Goal: Task Accomplishment & Management: Complete application form

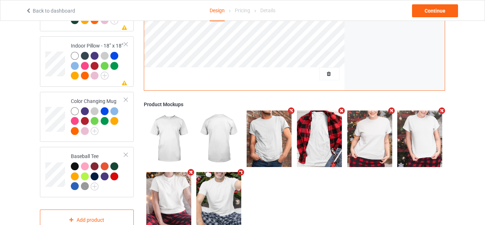
scroll to position [643, 0]
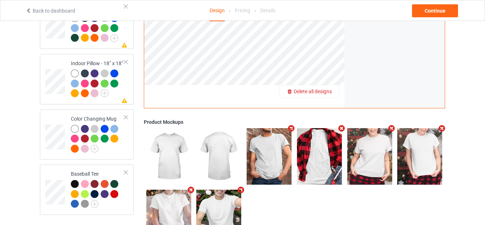
click at [331, 88] on span "Delete all designs" at bounding box center [313, 91] width 38 height 6
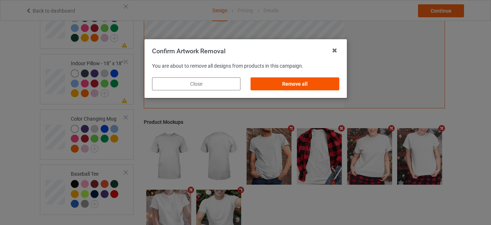
click at [323, 82] on div "Remove all" at bounding box center [294, 83] width 88 height 13
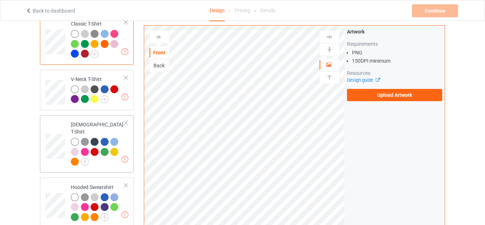
scroll to position [0, 0]
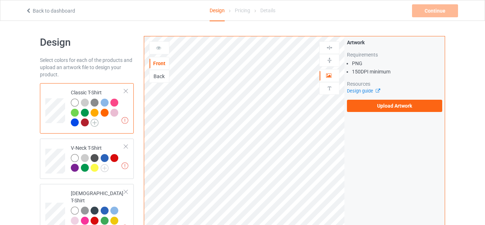
click at [97, 119] on img at bounding box center [95, 123] width 8 height 8
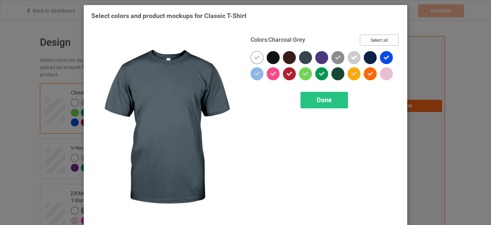
click at [369, 41] on button "Select all" at bounding box center [379, 39] width 39 height 11
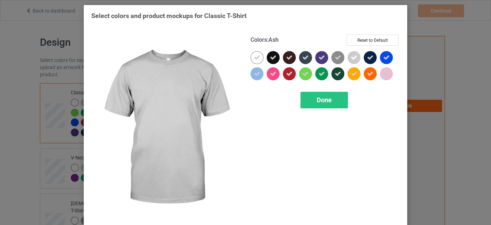
click at [351, 56] on icon at bounding box center [354, 57] width 6 height 6
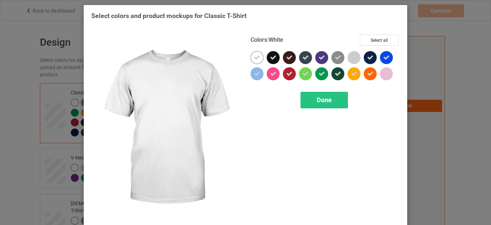
drag, startPoint x: 254, startPoint y: 61, endPoint x: 336, endPoint y: 54, distance: 82.6
click at [254, 61] on div at bounding box center [256, 57] width 13 height 13
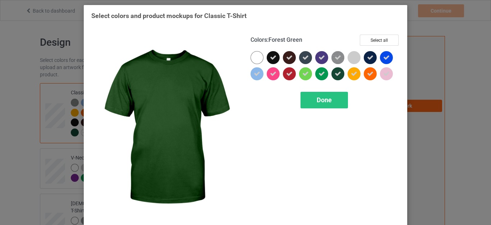
click at [321, 93] on div "Done" at bounding box center [323, 100] width 47 height 17
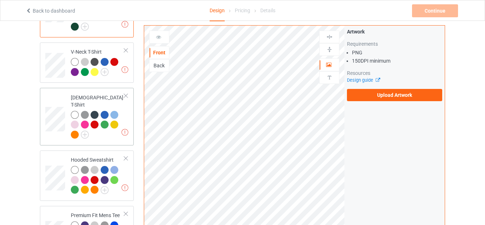
scroll to position [108, 0]
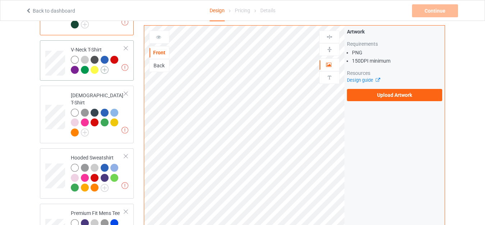
click at [105, 73] on img at bounding box center [105, 70] width 8 height 8
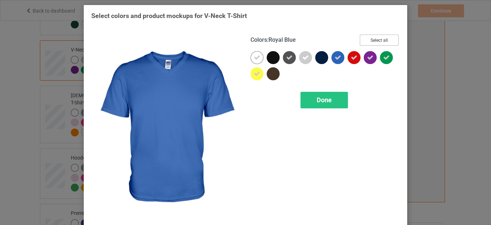
click at [370, 42] on button "Select all" at bounding box center [379, 39] width 39 height 11
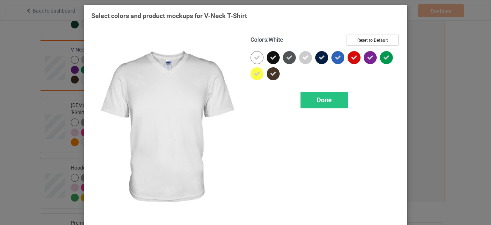
click at [256, 60] on icon at bounding box center [257, 57] width 6 height 6
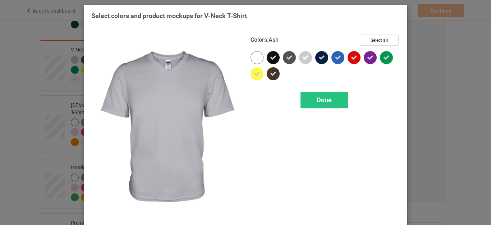
click at [299, 58] on div at bounding box center [305, 57] width 13 height 13
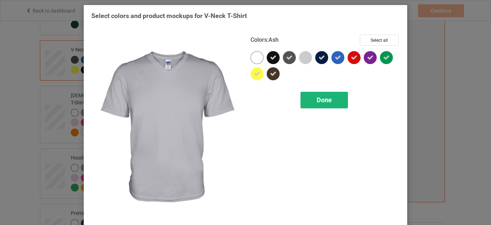
click at [317, 99] on span "Done" at bounding box center [324, 100] width 15 height 8
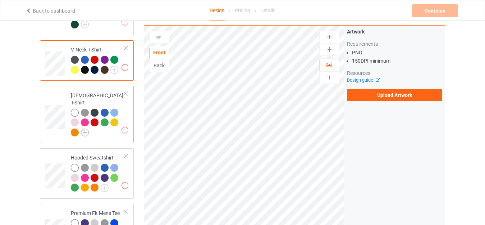
click at [87, 128] on img at bounding box center [85, 132] width 8 height 8
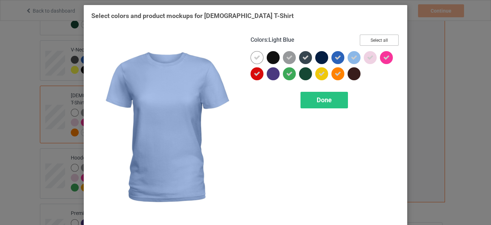
drag, startPoint x: 377, startPoint y: 39, endPoint x: 340, endPoint y: 43, distance: 36.9
click at [376, 40] on button "Select all" at bounding box center [379, 39] width 39 height 11
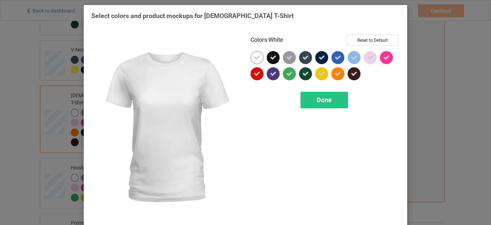
click at [255, 59] on icon at bounding box center [257, 57] width 6 height 6
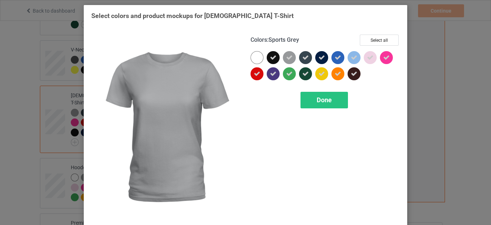
click at [287, 59] on icon at bounding box center [289, 57] width 6 height 6
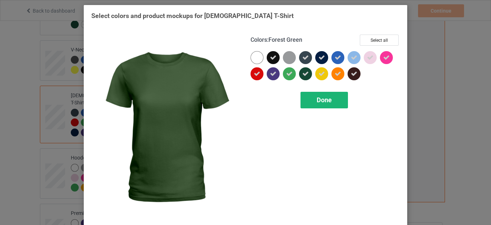
click at [318, 101] on span "Done" at bounding box center [324, 100] width 15 height 8
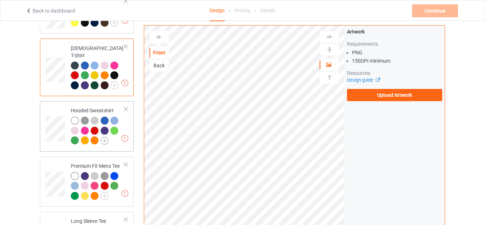
scroll to position [180, 0]
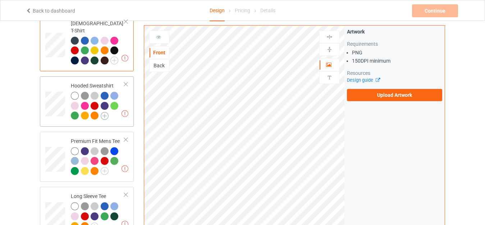
click at [105, 112] on img at bounding box center [105, 116] width 8 height 8
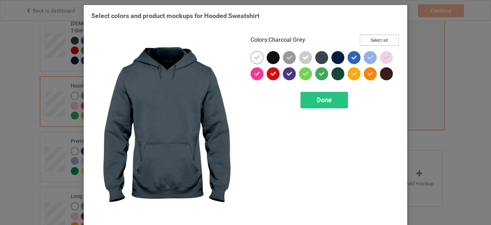
click at [375, 41] on button "Select all" at bounding box center [379, 39] width 39 height 11
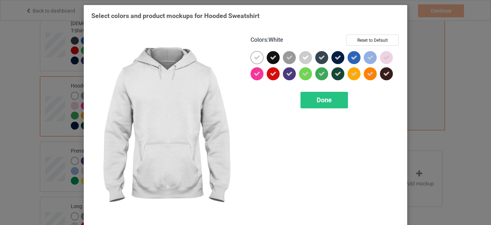
click at [257, 59] on icon at bounding box center [257, 57] width 6 height 6
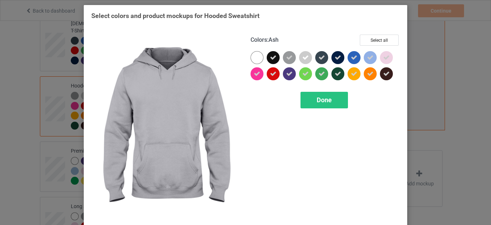
click at [302, 56] on icon at bounding box center [305, 57] width 6 height 6
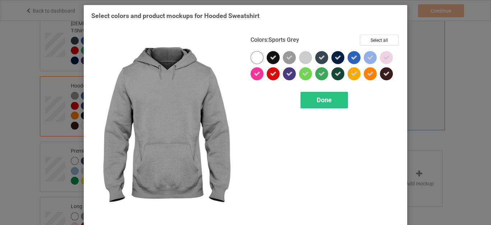
click at [289, 60] on icon at bounding box center [289, 57] width 6 height 6
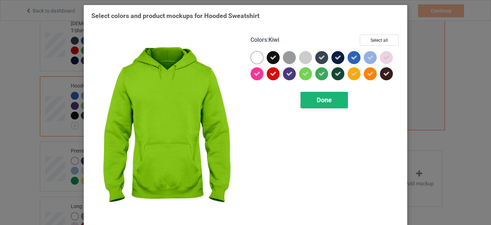
click at [315, 96] on div "Done" at bounding box center [323, 100] width 47 height 17
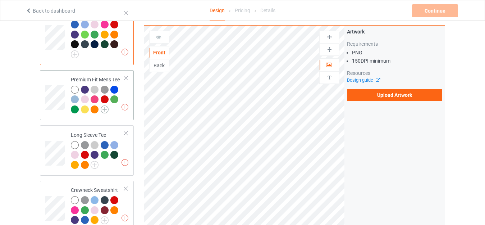
scroll to position [251, 0]
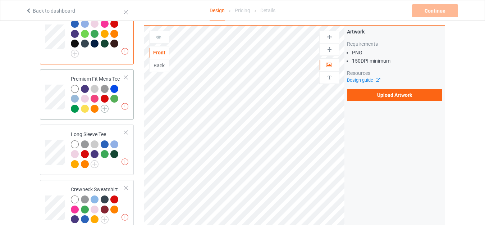
click at [105, 105] on img at bounding box center [105, 109] width 8 height 8
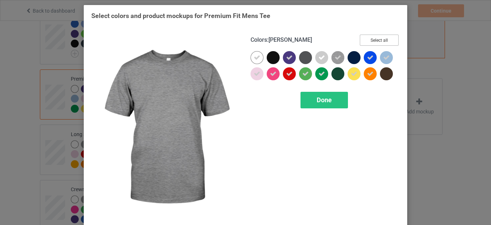
click at [367, 40] on button "Select all" at bounding box center [379, 39] width 39 height 11
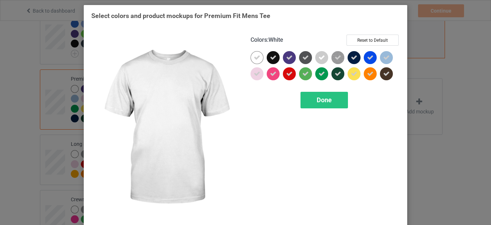
click at [254, 57] on icon at bounding box center [257, 57] width 6 height 6
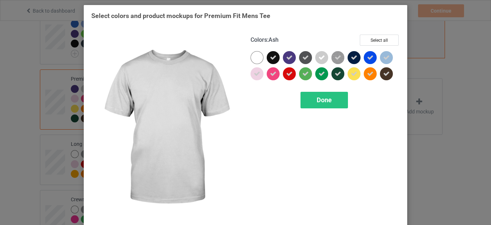
click at [319, 56] on icon at bounding box center [321, 57] width 6 height 6
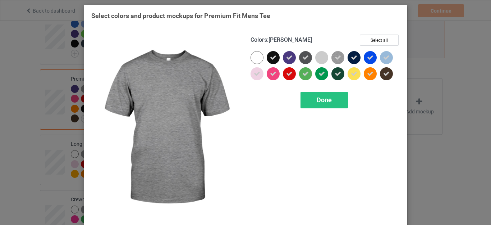
click at [334, 55] on icon at bounding box center [337, 57] width 6 height 6
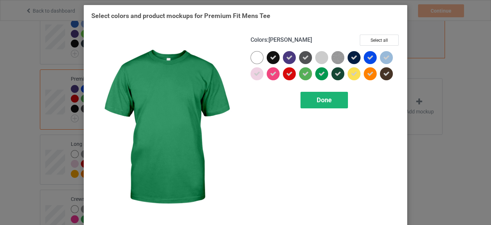
click at [323, 99] on span "Done" at bounding box center [324, 100] width 15 height 8
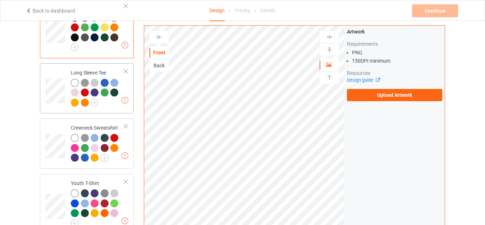
scroll to position [323, 0]
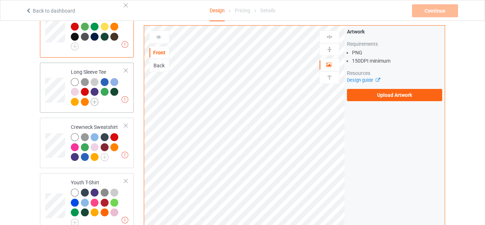
click at [95, 98] on img at bounding box center [95, 102] width 8 height 8
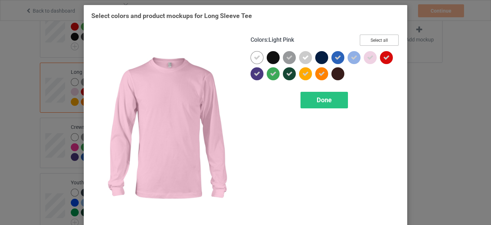
click at [377, 38] on button "Select all" at bounding box center [379, 39] width 39 height 11
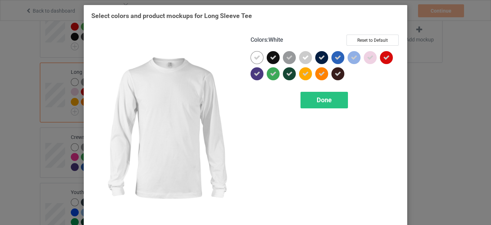
click at [254, 60] on icon at bounding box center [257, 57] width 6 height 6
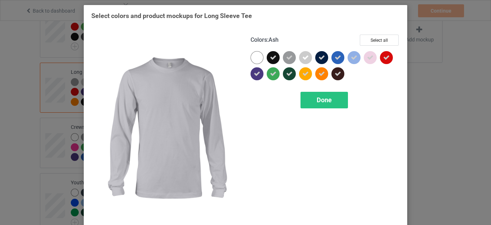
click at [302, 56] on icon at bounding box center [305, 57] width 6 height 6
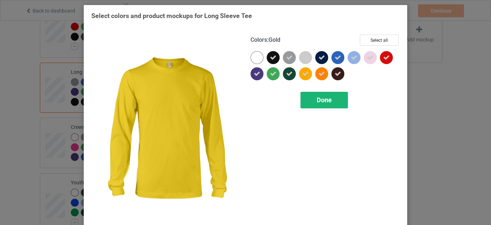
click at [319, 100] on span "Done" at bounding box center [324, 100] width 15 height 8
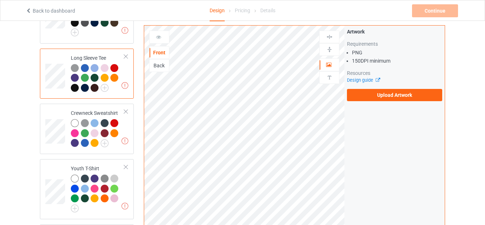
scroll to position [395, 0]
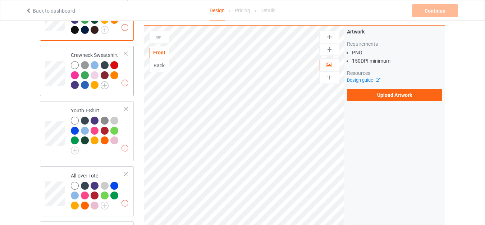
click at [104, 81] on img at bounding box center [105, 85] width 8 height 8
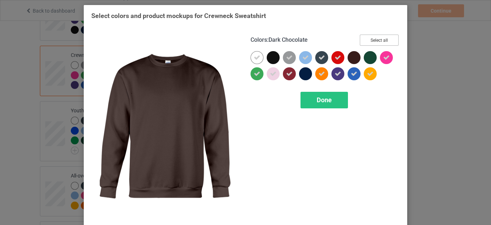
click at [371, 43] on button "Select all" at bounding box center [379, 39] width 39 height 11
click at [254, 59] on icon at bounding box center [257, 57] width 6 height 6
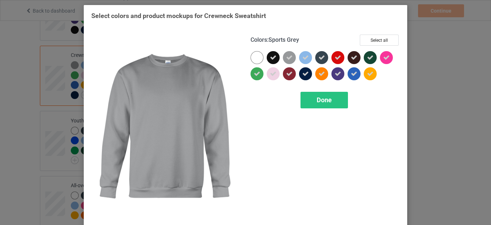
click at [288, 58] on icon at bounding box center [289, 57] width 6 height 6
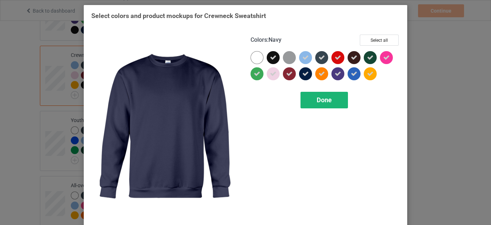
click at [319, 96] on div "Done" at bounding box center [323, 100] width 47 height 17
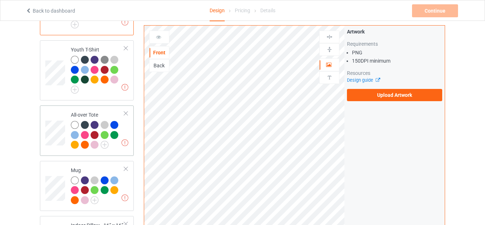
scroll to position [467, 0]
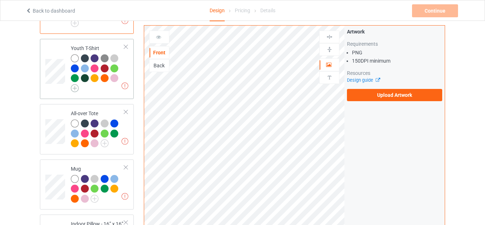
click at [75, 84] on img at bounding box center [75, 88] width 8 height 8
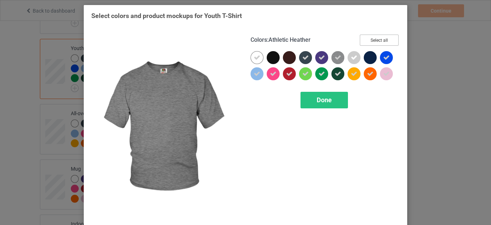
click at [373, 40] on button "Select all" at bounding box center [379, 39] width 39 height 11
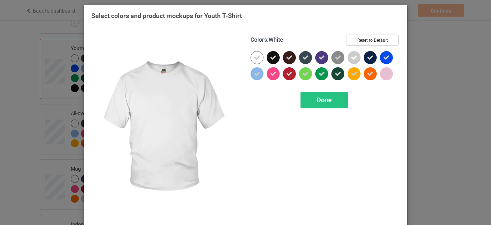
click at [254, 58] on icon at bounding box center [257, 57] width 6 height 6
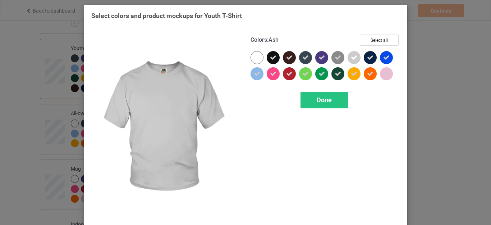
click at [352, 57] on icon at bounding box center [354, 57] width 6 height 6
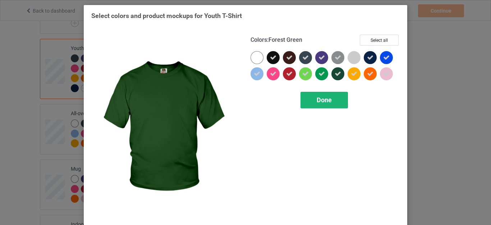
click at [330, 98] on div "Done" at bounding box center [323, 100] width 47 height 17
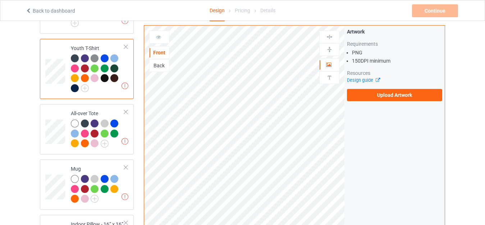
scroll to position [539, 0]
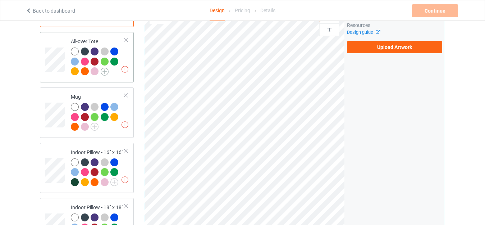
click at [106, 69] on img at bounding box center [105, 72] width 8 height 8
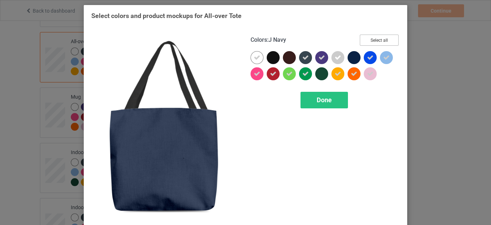
click at [375, 37] on button "Select all" at bounding box center [379, 39] width 39 height 11
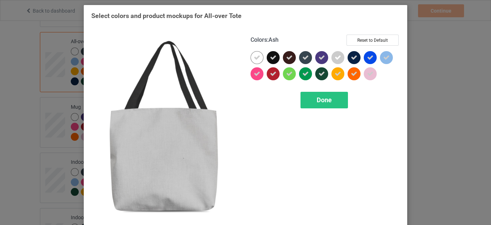
click at [335, 56] on icon at bounding box center [337, 57] width 6 height 6
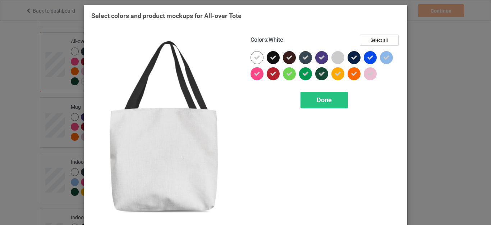
drag, startPoint x: 253, startPoint y: 61, endPoint x: 258, endPoint y: 59, distance: 5.3
click at [253, 61] on div at bounding box center [256, 57] width 13 height 13
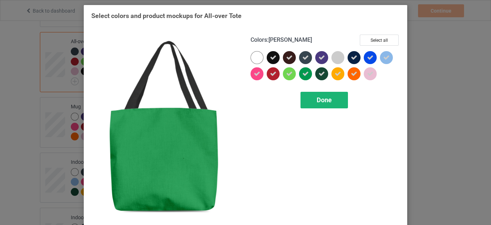
click at [325, 94] on div "Done" at bounding box center [323, 100] width 47 height 17
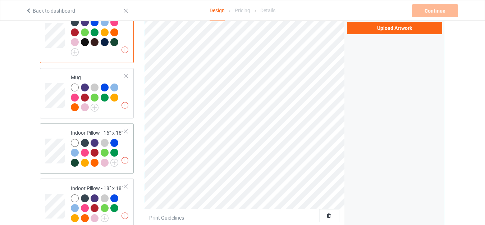
scroll to position [611, 0]
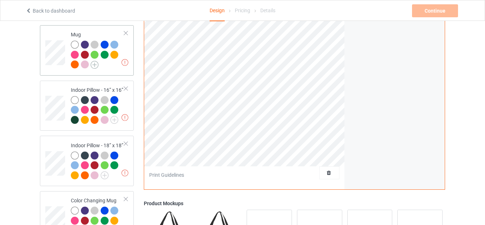
click at [94, 61] on img at bounding box center [95, 65] width 8 height 8
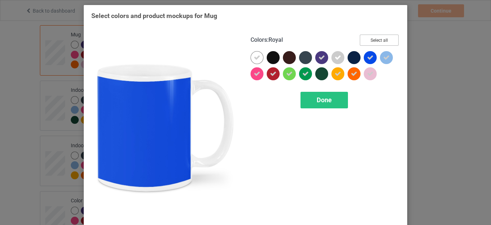
click at [377, 38] on button "Select all" at bounding box center [379, 39] width 39 height 11
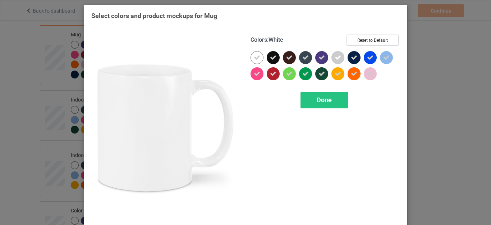
click at [254, 60] on icon at bounding box center [257, 57] width 6 height 6
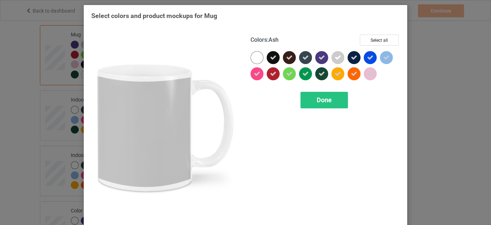
click at [335, 56] on icon at bounding box center [337, 57] width 6 height 6
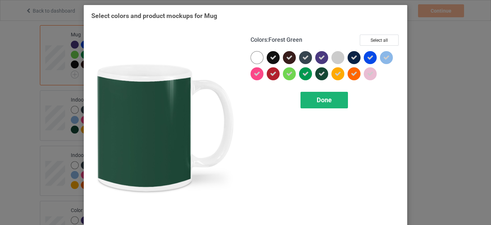
click at [322, 97] on span "Done" at bounding box center [324, 100] width 15 height 8
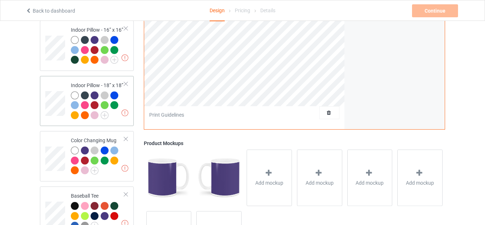
scroll to position [683, 0]
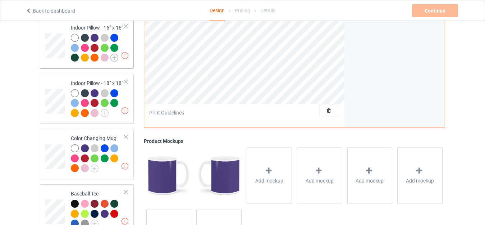
click at [116, 54] on img at bounding box center [114, 58] width 8 height 8
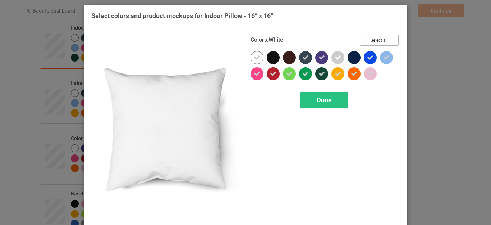
click at [377, 38] on button "Select all" at bounding box center [379, 39] width 39 height 11
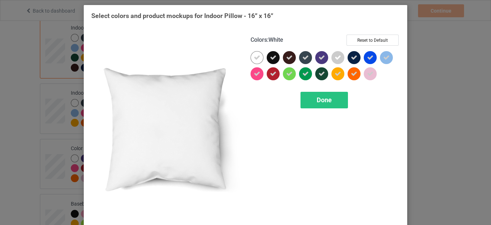
click at [250, 57] on div at bounding box center [256, 57] width 13 height 13
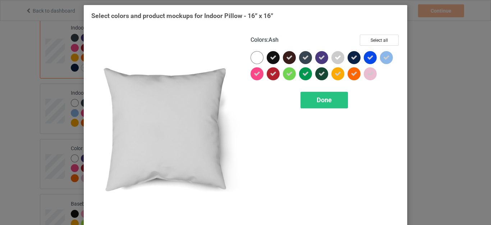
click at [337, 57] on icon at bounding box center [337, 57] width 6 height 6
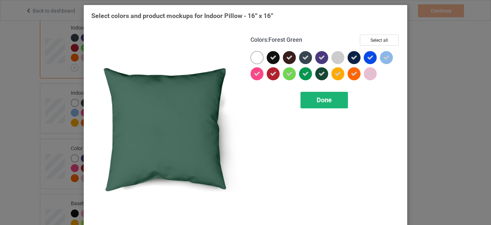
click at [318, 97] on span "Done" at bounding box center [324, 100] width 15 height 8
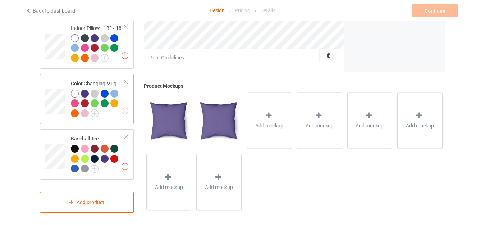
scroll to position [748, 0]
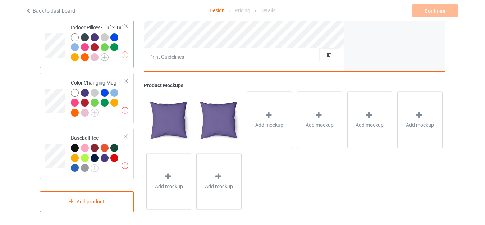
click at [105, 54] on img at bounding box center [105, 57] width 8 height 8
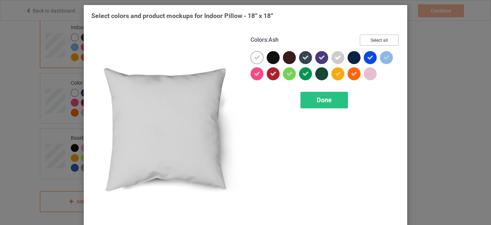
drag, startPoint x: 368, startPoint y: 42, endPoint x: 361, endPoint y: 42, distance: 7.2
click at [368, 42] on button "Select all" at bounding box center [379, 39] width 39 height 11
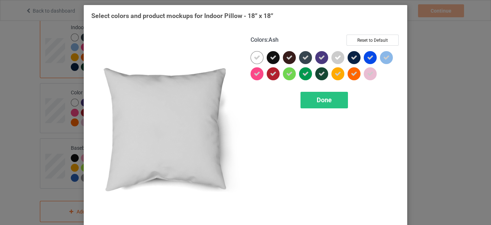
click at [336, 56] on icon at bounding box center [337, 57] width 6 height 6
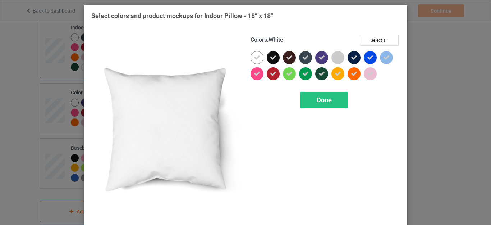
click at [254, 60] on icon at bounding box center [257, 57] width 6 height 6
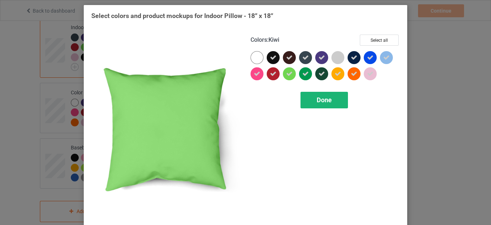
click at [313, 95] on div "Done" at bounding box center [323, 100] width 47 height 17
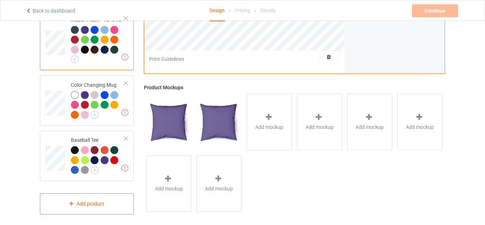
scroll to position [758, 0]
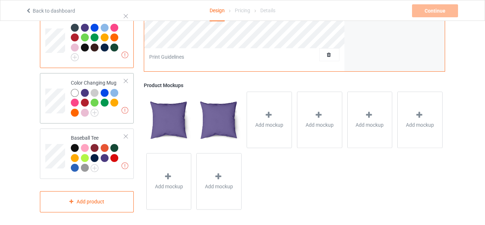
click at [90, 108] on div at bounding box center [86, 113] width 10 height 10
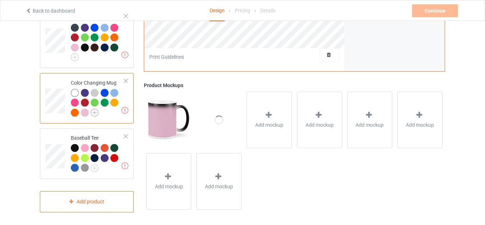
click at [96, 110] on img at bounding box center [95, 112] width 8 height 8
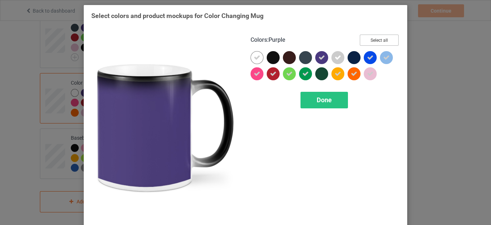
click at [371, 43] on button "Select all" at bounding box center [379, 39] width 39 height 11
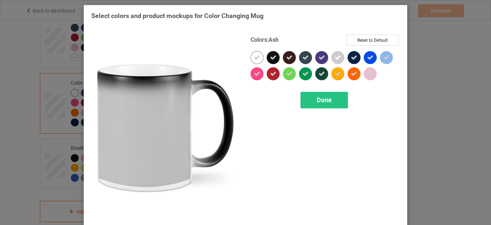
click at [334, 58] on icon at bounding box center [337, 57] width 6 height 6
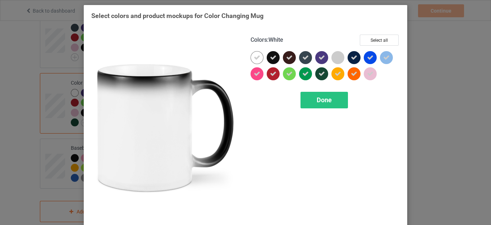
click at [250, 58] on div at bounding box center [256, 57] width 13 height 13
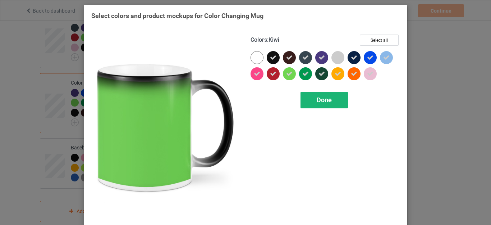
click at [320, 97] on span "Done" at bounding box center [324, 100] width 15 height 8
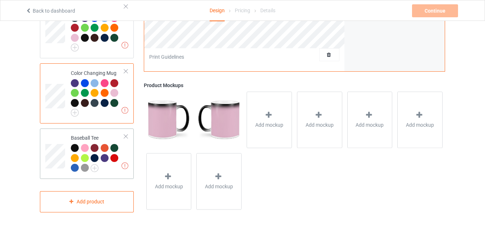
click at [124, 134] on div at bounding box center [125, 136] width 5 height 5
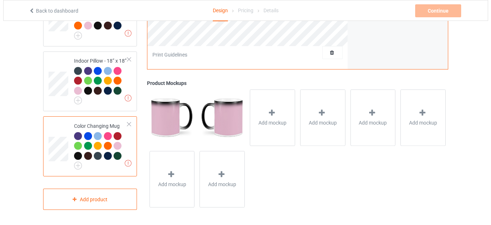
scroll to position [712, 0]
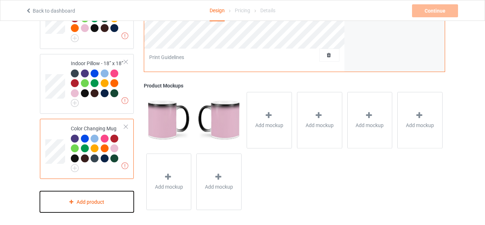
click at [93, 193] on div "Add product" at bounding box center [87, 201] width 94 height 21
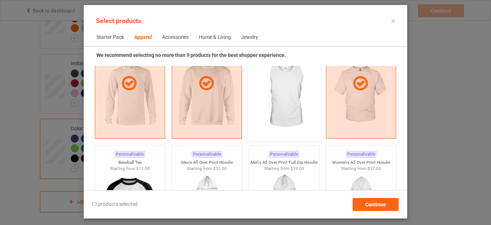
click at [284, 106] on img at bounding box center [284, 95] width 68 height 84
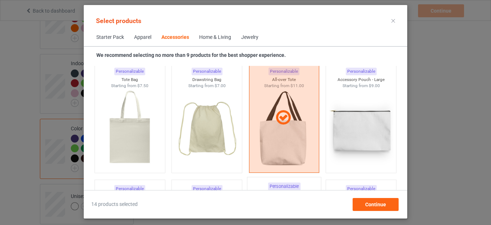
scroll to position [2244, 0]
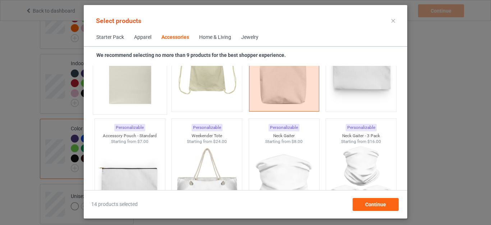
click at [139, 91] on img at bounding box center [130, 68] width 68 height 84
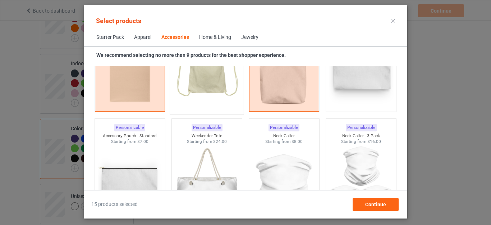
click at [193, 84] on img at bounding box center [207, 68] width 68 height 84
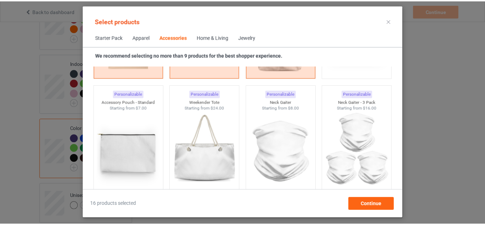
scroll to position [2351, 0]
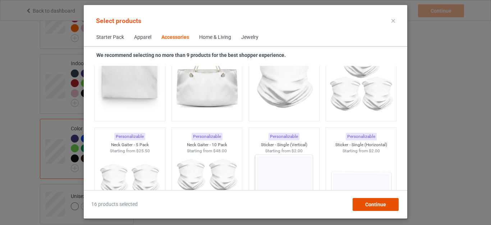
click at [372, 202] on span "Continue" at bounding box center [375, 204] width 21 height 6
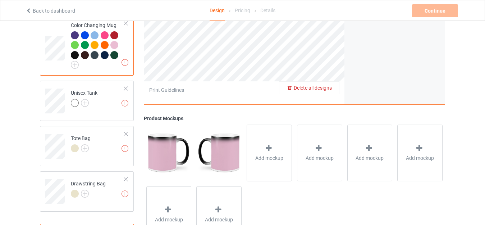
scroll to position [820, 0]
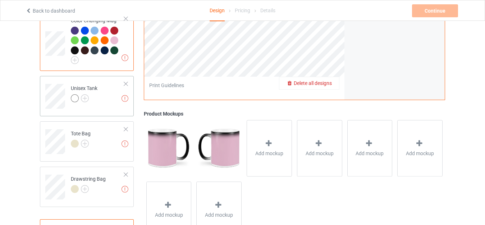
click at [89, 95] on div at bounding box center [84, 99] width 27 height 10
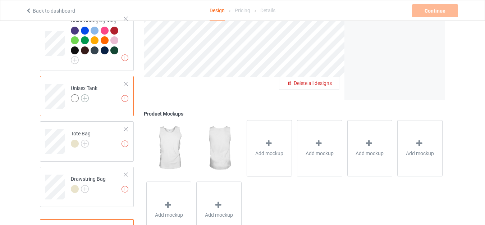
click at [87, 94] on img at bounding box center [85, 98] width 8 height 8
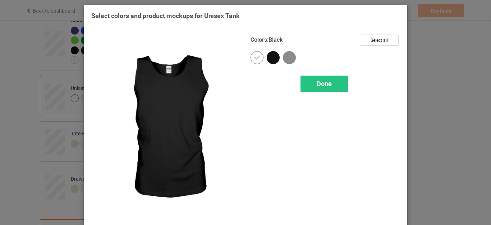
click at [271, 57] on div at bounding box center [273, 57] width 13 height 13
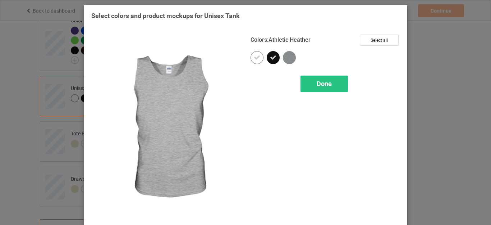
click at [286, 56] on img at bounding box center [289, 57] width 13 height 13
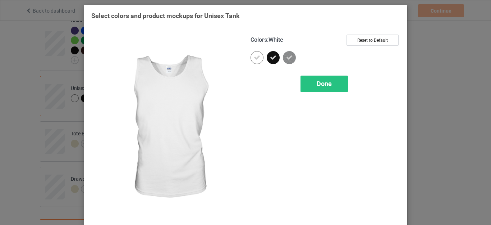
click at [257, 58] on div at bounding box center [256, 57] width 13 height 13
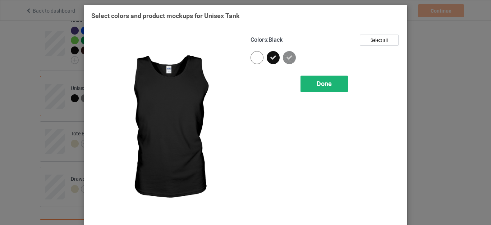
click at [318, 83] on span "Done" at bounding box center [324, 84] width 15 height 8
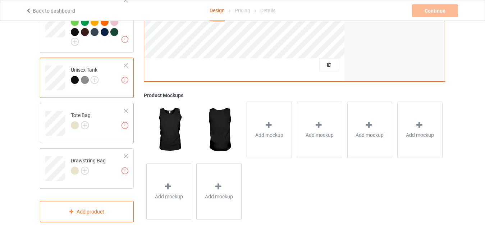
scroll to position [848, 0]
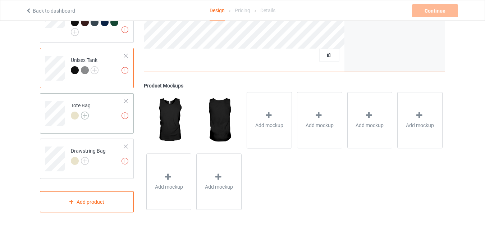
click at [85, 111] on img at bounding box center [85, 115] width 8 height 8
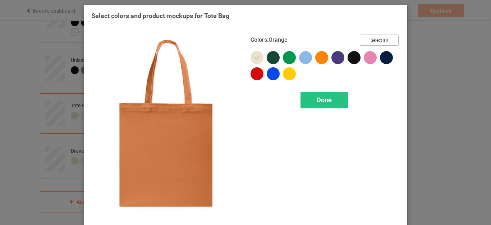
click at [369, 40] on button "Select all" at bounding box center [379, 39] width 39 height 11
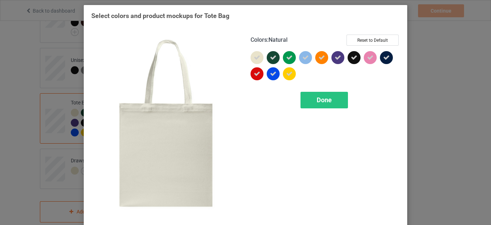
click at [254, 60] on icon at bounding box center [257, 57] width 6 height 6
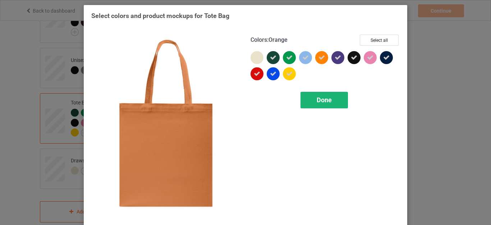
click at [313, 102] on div "Done" at bounding box center [323, 100] width 47 height 17
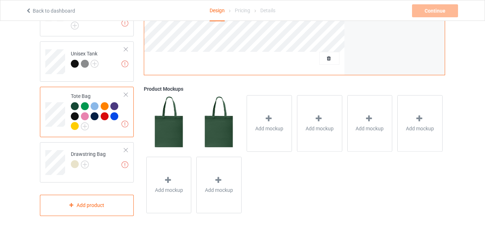
scroll to position [858, 0]
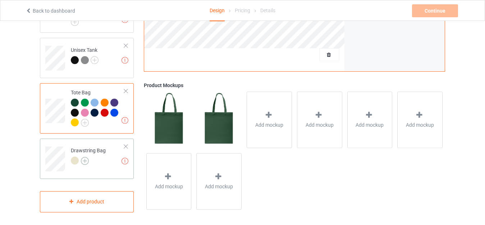
click at [83, 161] on img at bounding box center [85, 161] width 8 height 8
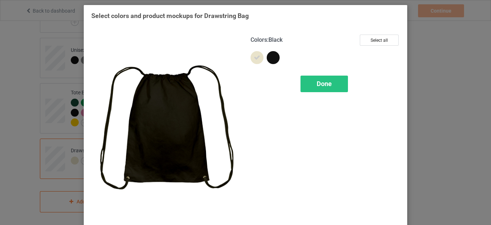
click at [267, 57] on div at bounding box center [273, 57] width 13 height 13
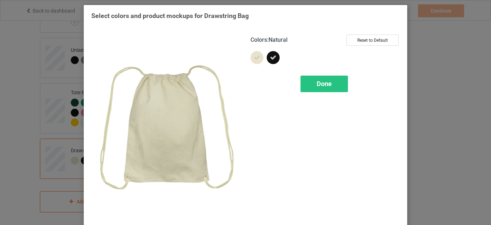
click at [254, 57] on icon at bounding box center [257, 57] width 6 height 6
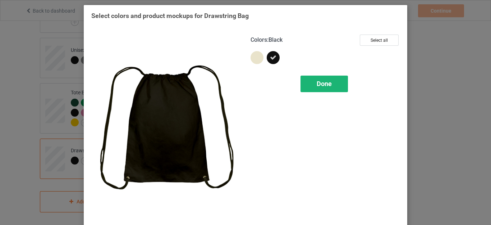
click at [323, 82] on span "Done" at bounding box center [324, 84] width 15 height 8
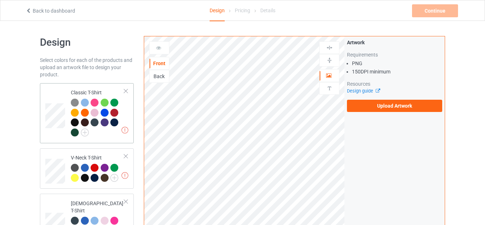
click at [88, 89] on div "Classic T-Shirt" at bounding box center [98, 112] width 54 height 47
click at [84, 130] on img at bounding box center [85, 132] width 8 height 8
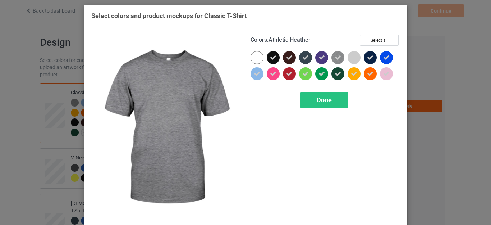
click at [336, 57] on icon at bounding box center [337, 57] width 6 height 6
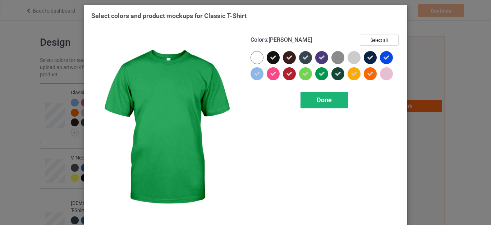
click at [319, 93] on div "Done" at bounding box center [323, 100] width 47 height 17
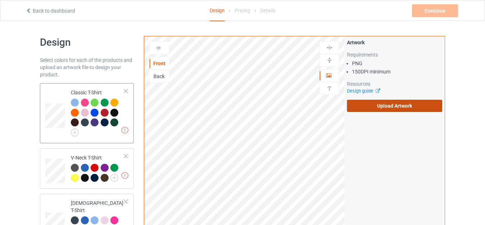
click at [378, 103] on label "Upload Artwork" at bounding box center [394, 106] width 95 height 12
click at [0, 0] on input "Upload Artwork" at bounding box center [0, 0] width 0 height 0
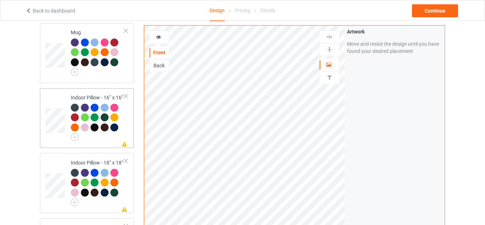
scroll to position [539, 0]
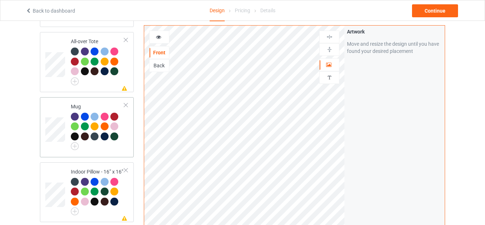
click at [80, 100] on td "Mug" at bounding box center [97, 127] width 61 height 54
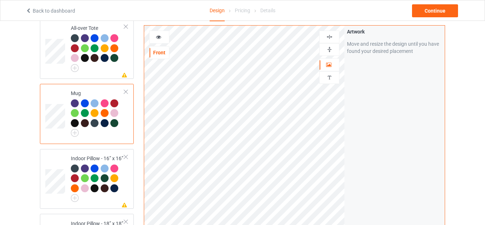
scroll to position [575, 0]
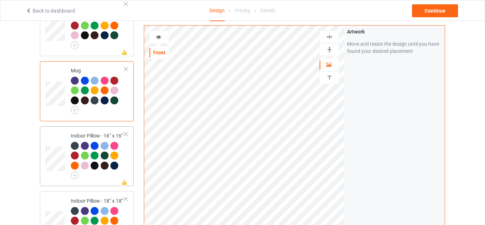
click at [93, 129] on td "Missing artwork on 1 side(s) Indoor Pillow - 16” x 16”" at bounding box center [97, 156] width 61 height 54
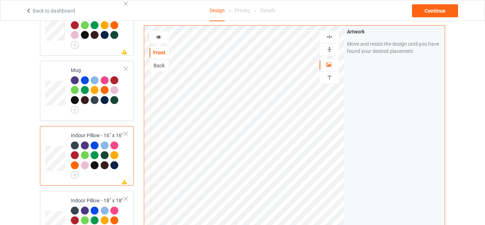
scroll to position [575, 0]
click at [329, 43] on div at bounding box center [329, 49] width 20 height 13
click at [331, 50] on img at bounding box center [329, 49] width 7 height 7
click at [330, 38] on img at bounding box center [329, 36] width 7 height 7
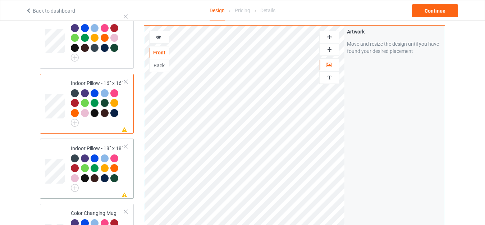
scroll to position [683, 0]
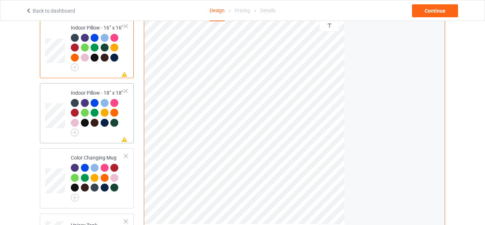
click at [88, 86] on td "Missing artwork on 1 side(s) Indoor Pillow - 18” x 18”" at bounding box center [97, 113] width 61 height 54
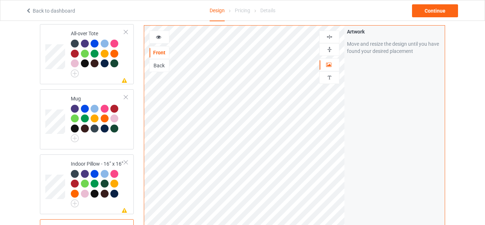
scroll to position [539, 0]
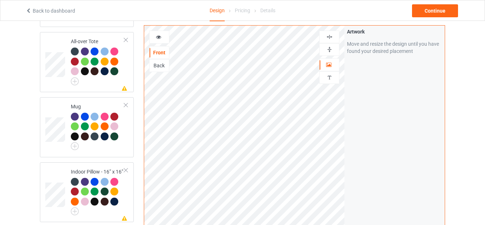
click at [326, 44] on div at bounding box center [329, 49] width 20 height 13
click at [329, 49] on img at bounding box center [329, 49] width 7 height 7
click at [328, 40] on img at bounding box center [329, 36] width 7 height 7
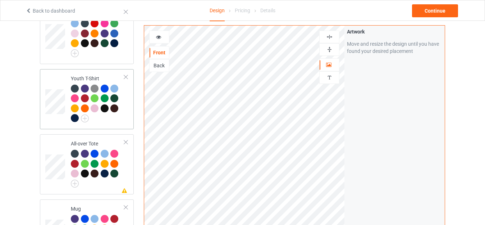
scroll to position [431, 0]
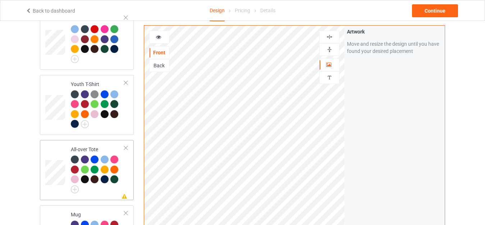
click at [90, 146] on div "All-over Tote" at bounding box center [98, 168] width 54 height 45
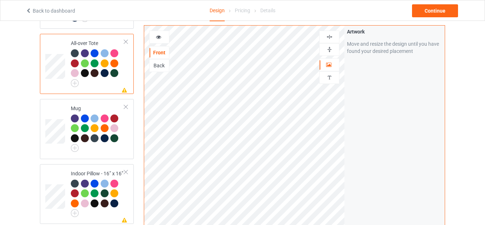
scroll to position [539, 0]
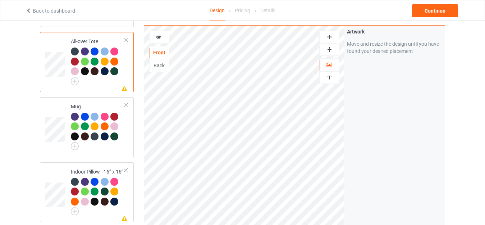
click at [325, 51] on div at bounding box center [328, 49] width 19 height 7
click at [327, 35] on img at bounding box center [329, 36] width 7 height 7
click at [158, 36] on icon at bounding box center [159, 35] width 6 height 5
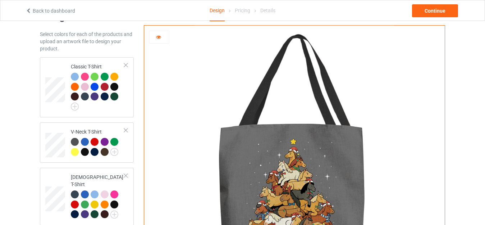
scroll to position [0, 0]
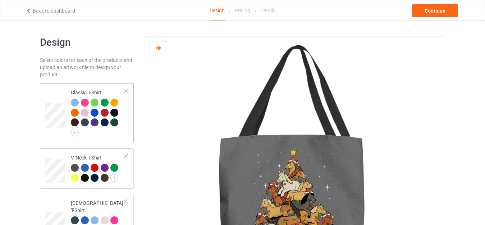
click at [76, 89] on div "Classic T-Shirt" at bounding box center [98, 111] width 54 height 45
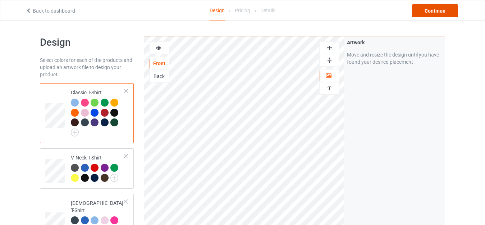
click at [431, 10] on div "Continue" at bounding box center [435, 10] width 46 height 13
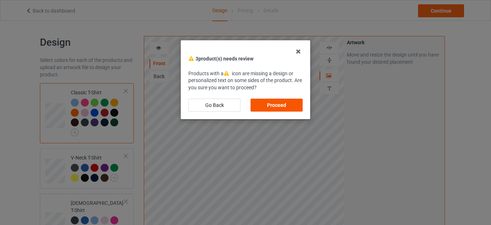
click at [283, 101] on div "Proceed" at bounding box center [276, 104] width 52 height 13
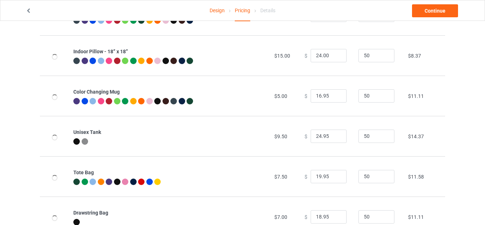
scroll to position [505, 0]
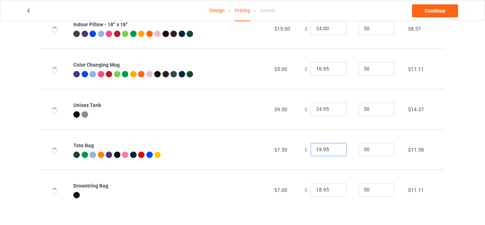
click at [316, 147] on input "19.95" at bounding box center [328, 150] width 36 height 14
drag, startPoint x: 316, startPoint y: 147, endPoint x: 300, endPoint y: 150, distance: 16.8
click at [300, 150] on td "$ 19.95" at bounding box center [327, 149] width 54 height 40
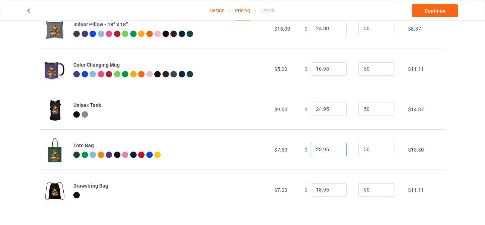
type input "23.95"
drag, startPoint x: 318, startPoint y: 188, endPoint x: 288, endPoint y: 190, distance: 29.2
click at [289, 190] on tr "Drawstring Bag $7.00 $ 18.95 50 $11.11" at bounding box center [242, 189] width 405 height 40
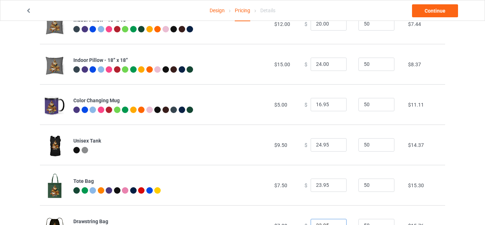
scroll to position [469, 0]
type input "23.95"
click at [317, 143] on input "24.95" at bounding box center [328, 145] width 36 height 14
type input "25.95"
click at [314, 104] on input "16.95" at bounding box center [328, 105] width 36 height 14
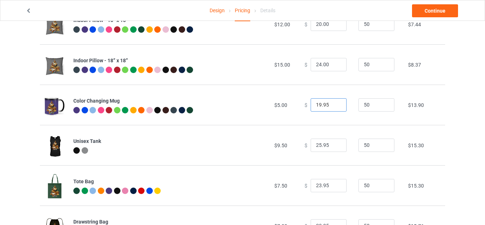
type input "19.95"
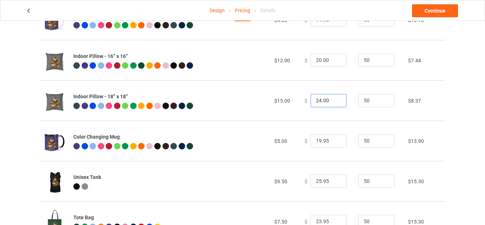
drag, startPoint x: 317, startPoint y: 97, endPoint x: 304, endPoint y: 100, distance: 12.8
click at [304, 100] on div "$ 24.00" at bounding box center [327, 101] width 46 height 14
drag, startPoint x: 316, startPoint y: 98, endPoint x: 310, endPoint y: 98, distance: 6.1
click at [310, 98] on input "24.00" at bounding box center [328, 101] width 36 height 14
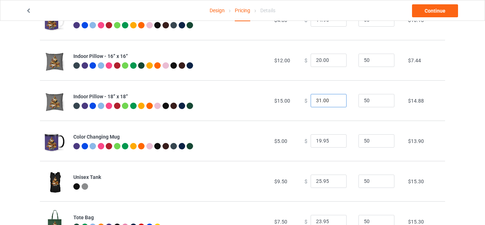
drag, startPoint x: 319, startPoint y: 99, endPoint x: 327, endPoint y: 100, distance: 7.9
click at [327, 100] on input "31.00" at bounding box center [328, 101] width 36 height 14
type input "31.95"
click at [315, 59] on input "20.00" at bounding box center [328, 61] width 36 height 14
drag, startPoint x: 319, startPoint y: 59, endPoint x: 327, endPoint y: 59, distance: 7.6
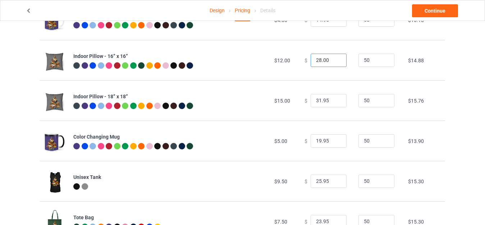
click at [327, 59] on input "28.00" at bounding box center [328, 61] width 36 height 14
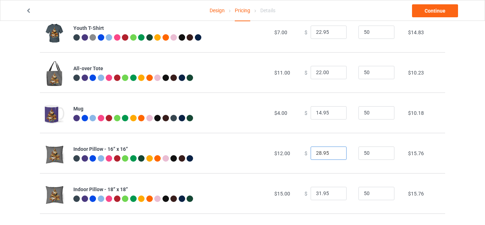
scroll to position [337, 0]
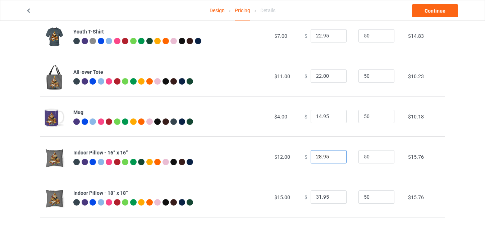
type input "28.95"
click at [316, 74] on input "22.00" at bounding box center [328, 76] width 36 height 14
drag, startPoint x: 319, startPoint y: 76, endPoint x: 327, endPoint y: 75, distance: 7.6
click at [327, 75] on input "27.00" at bounding box center [328, 76] width 36 height 14
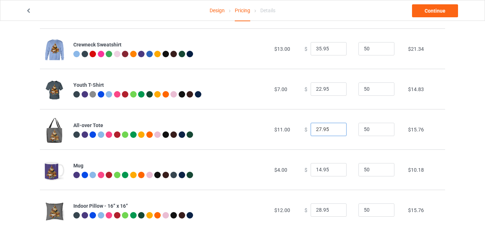
scroll to position [280, 0]
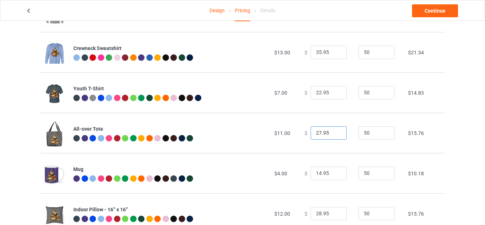
type input "27.95"
click at [316, 92] on input "22.95" at bounding box center [328, 93] width 36 height 14
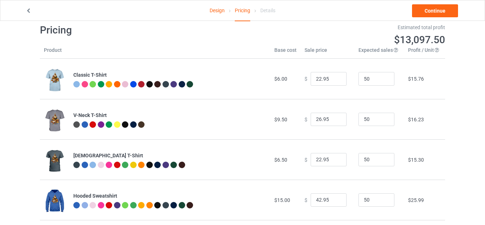
scroll to position [0, 0]
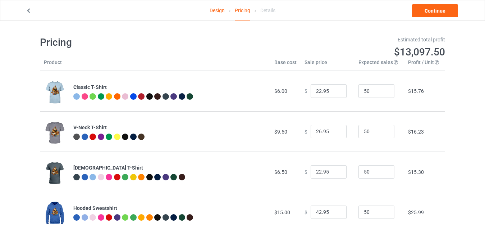
type input "23.95"
click at [434, 8] on link "Continue" at bounding box center [435, 10] width 46 height 13
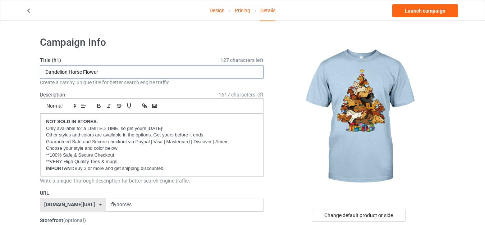
click at [126, 68] on input "Dandelion Horse Flower" at bounding box center [151, 72] width 223 height 14
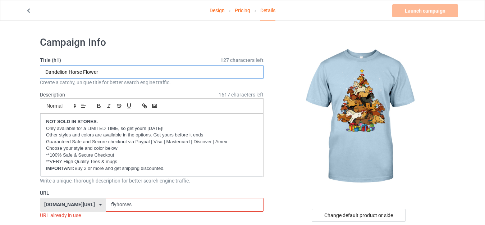
paste input "Horse Christmas Tree.png"
drag, startPoint x: 94, startPoint y: 71, endPoint x: 142, endPoint y: 71, distance: 48.5
click at [142, 71] on input "Horse Christmas Tree.png" at bounding box center [151, 72] width 223 height 14
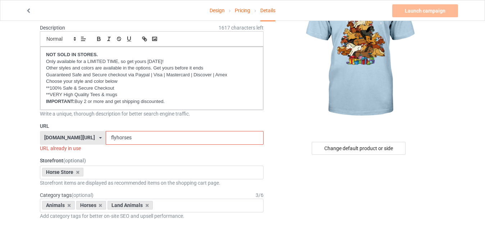
scroll to position [72, 0]
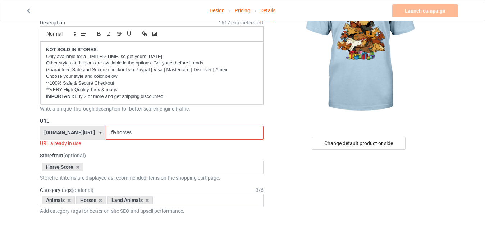
type input "Horse Christmas Tree"
click at [120, 131] on input "flyhorses" at bounding box center [184, 133] width 157 height 14
click at [108, 133] on input "horsexmas" at bounding box center [184, 133] width 157 height 14
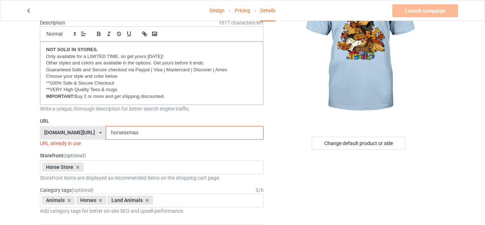
click at [106, 131] on input "horsesxmas" at bounding box center [184, 133] width 157 height 14
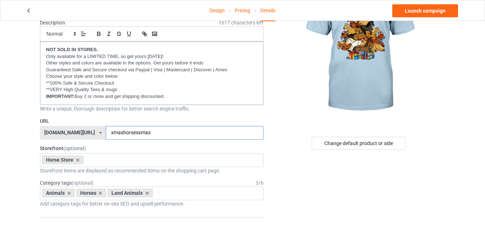
drag, startPoint x: 117, startPoint y: 132, endPoint x: 162, endPoint y: 132, distance: 44.9
click at [162, 132] on input "xmashorsesxmas" at bounding box center [184, 133] width 157 height 14
type input "xmashorses"
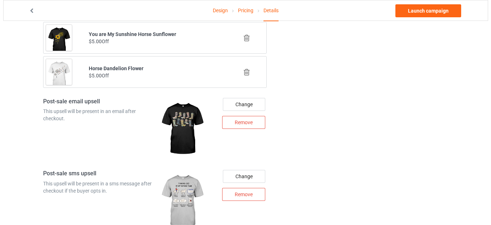
scroll to position [782, 0]
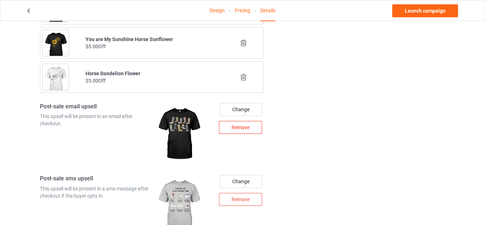
click at [240, 127] on div "Remove" at bounding box center [240, 127] width 43 height 13
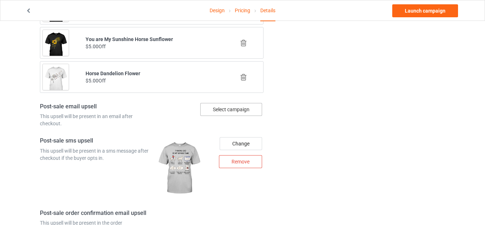
click at [236, 109] on div "Select campaign" at bounding box center [231, 109] width 62 height 13
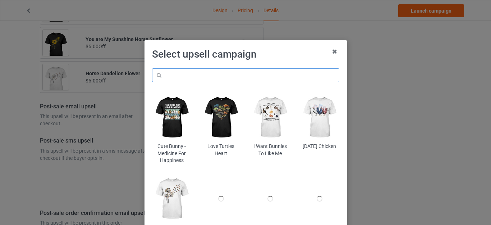
click at [198, 72] on input "text" at bounding box center [245, 75] width 187 height 14
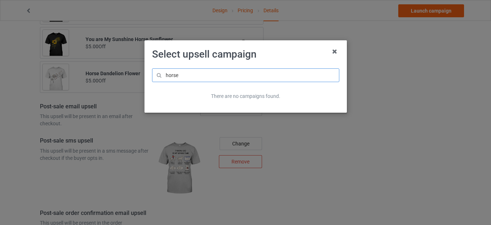
type input "horse"
click at [265, 60] on h1 "Select upsell campaign" at bounding box center [245, 54] width 187 height 13
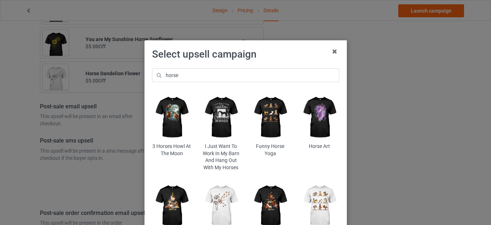
click at [165, 112] on img at bounding box center [171, 117] width 39 height 49
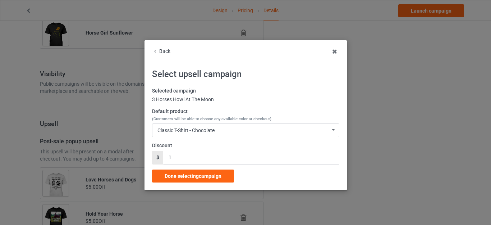
scroll to position [782, 0]
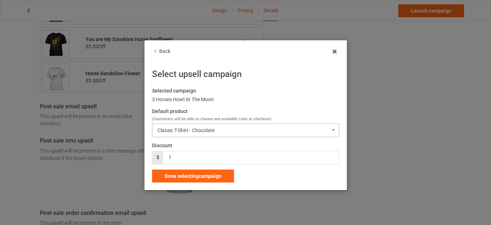
click at [198, 129] on div "Classic T-Shirt - Chocolate" at bounding box center [185, 130] width 57 height 5
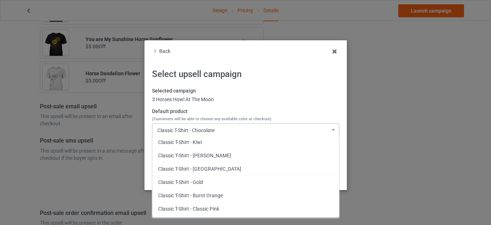
scroll to position [144, 0]
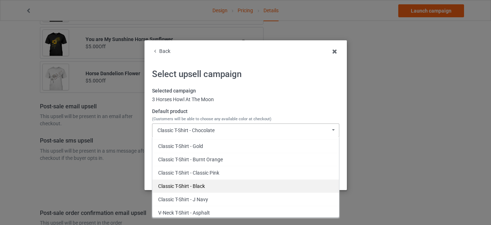
click at [193, 184] on div "Classic T-Shirt - Black" at bounding box center [245, 185] width 186 height 13
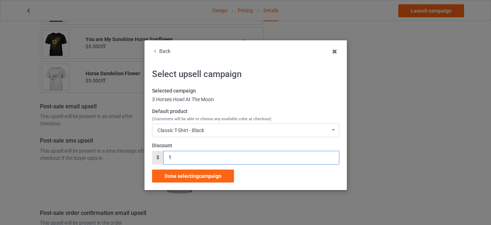
drag, startPoint x: 170, startPoint y: 156, endPoint x: 147, endPoint y: 154, distance: 22.7
click at [152, 156] on div "$ 1" at bounding box center [245, 158] width 187 height 14
type input "5"
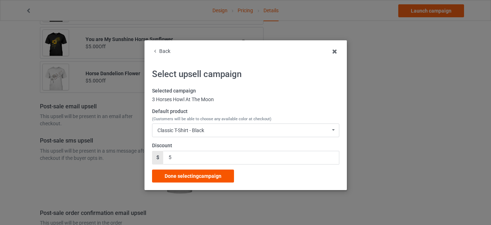
click at [198, 174] on span "Done selecting campaign" at bounding box center [193, 176] width 57 height 6
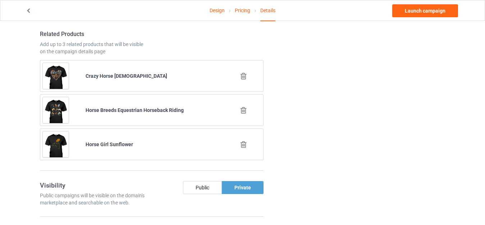
scroll to position [463, 0]
click at [244, 141] on icon at bounding box center [243, 144] width 9 height 8
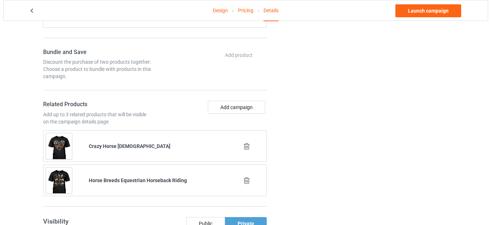
scroll to position [391, 0]
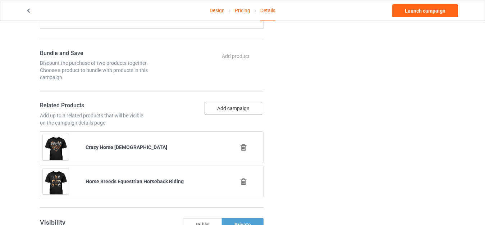
click at [227, 106] on button "Add campaign" at bounding box center [232, 108] width 57 height 13
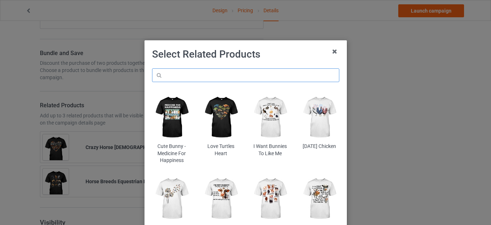
click at [204, 75] on input "text" at bounding box center [245, 75] width 187 height 14
type input "horses"
click at [268, 61] on div "Select Related Products horses Cute Bunny - Medicine For Happiness Love Turtles…" at bounding box center [245, 152] width 187 height 209
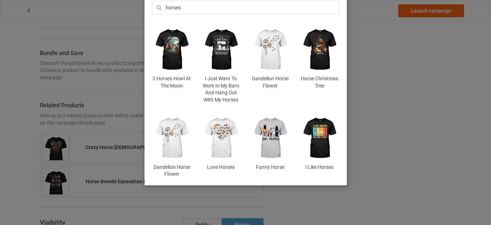
scroll to position [68, 0]
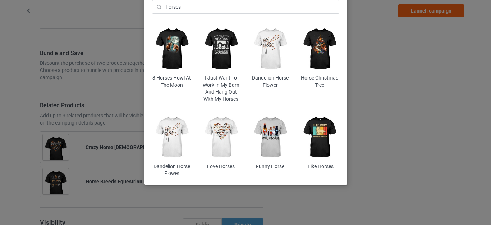
click at [226, 129] on img at bounding box center [220, 137] width 39 height 49
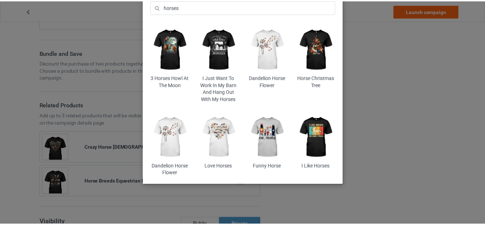
scroll to position [0, 0]
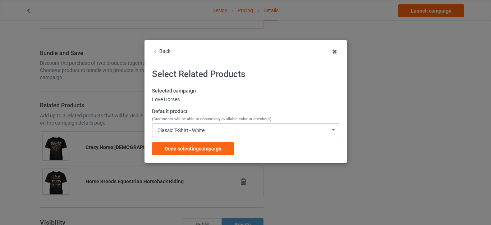
click at [198, 127] on div "Classic T-Shirt - White Classic T-Shirt - White Classic T-Shirt - Ash Classic T…" at bounding box center [245, 130] width 187 height 14
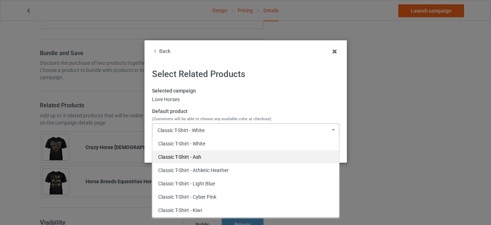
click at [195, 157] on div "Classic T-Shirt - Ash" at bounding box center [245, 156] width 186 height 13
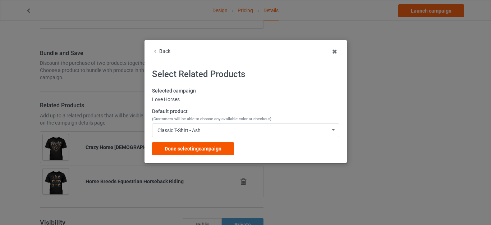
click at [191, 144] on div "Done selecting campaign" at bounding box center [193, 148] width 82 height 13
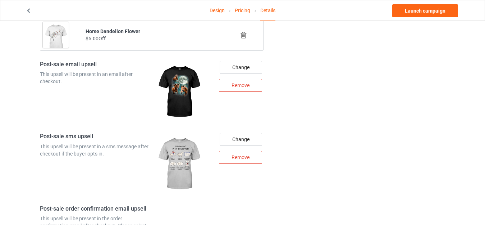
scroll to position [997, 0]
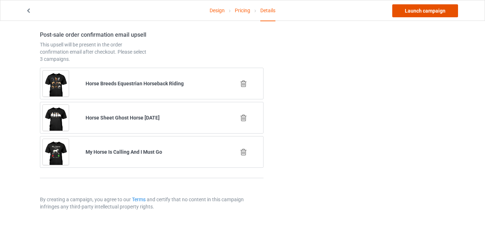
click at [417, 10] on link "Launch campaign" at bounding box center [425, 10] width 66 height 13
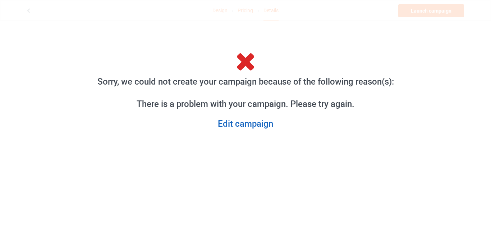
click at [257, 126] on link "Edit campaign" at bounding box center [245, 123] width 308 height 11
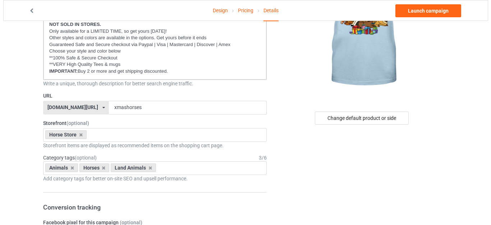
scroll to position [108, 0]
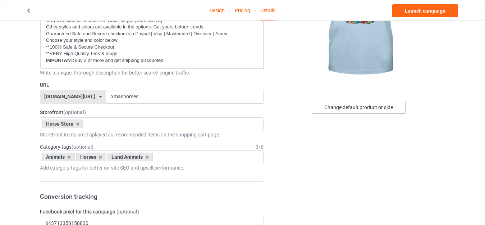
click at [350, 109] on div "Change default product or side" at bounding box center [358, 107] width 94 height 13
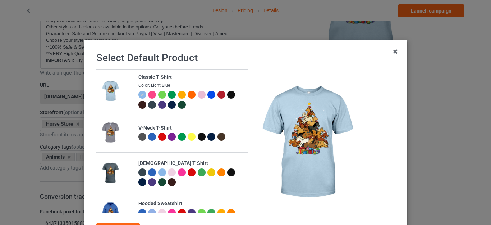
click at [227, 94] on div at bounding box center [231, 95] width 8 height 8
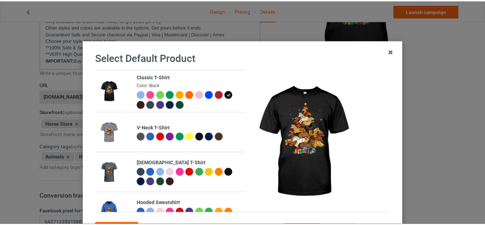
scroll to position [64, 0]
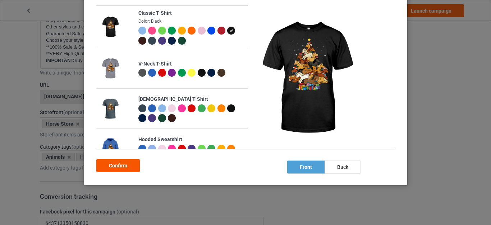
click at [120, 162] on div "Confirm" at bounding box center [117, 165] width 43 height 13
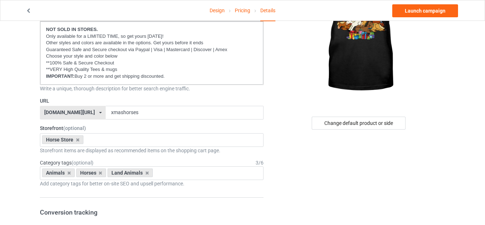
scroll to position [108, 0]
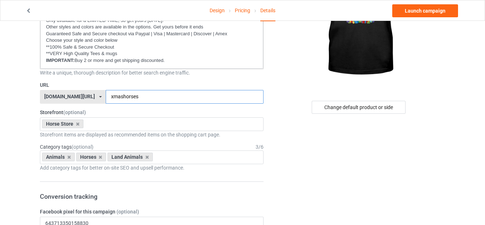
click at [107, 94] on input "xmashorses" at bounding box center [184, 97] width 157 height 14
type input "xmas-horses"
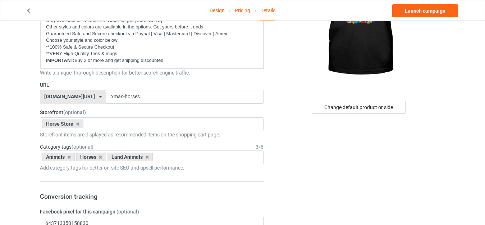
click at [275, 102] on div "Change default product or side" at bounding box center [358, 107] width 171 height 13
click at [350, 104] on div "Change default product or side" at bounding box center [358, 107] width 94 height 13
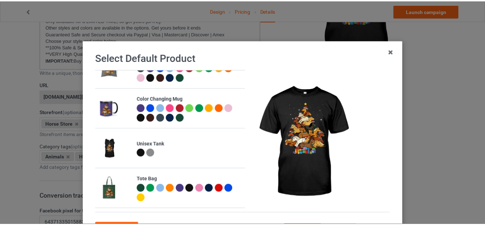
scroll to position [467, 0]
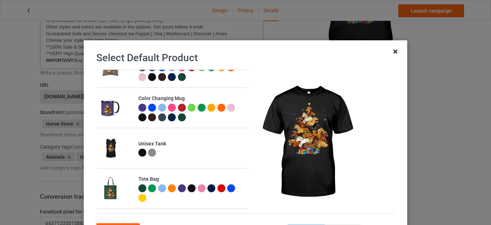
click at [391, 50] on icon at bounding box center [394, 51] width 11 height 11
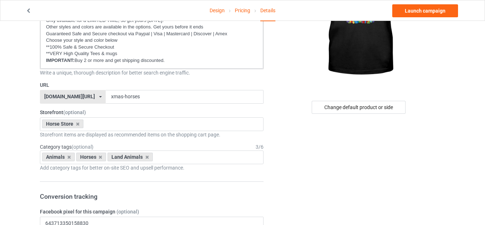
click at [215, 12] on link "Design" at bounding box center [216, 10] width 15 height 20
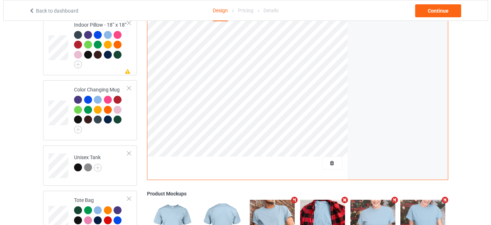
scroll to position [750, 0]
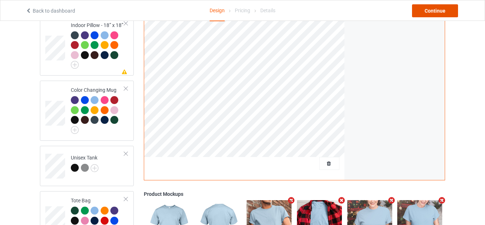
click at [429, 11] on div "Continue" at bounding box center [435, 10] width 46 height 13
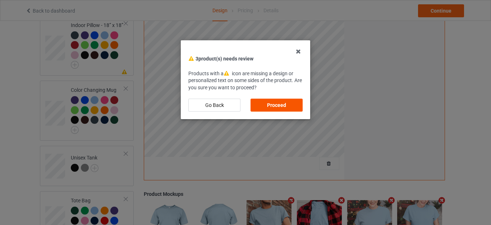
click at [287, 101] on div "Proceed" at bounding box center [276, 104] width 52 height 13
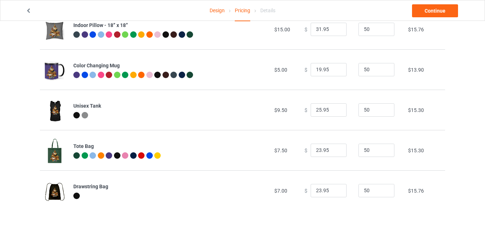
scroll to position [505, 0]
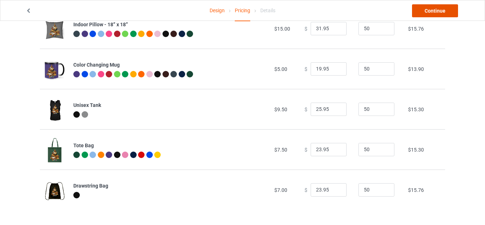
click at [433, 11] on link "Continue" at bounding box center [435, 10] width 46 height 13
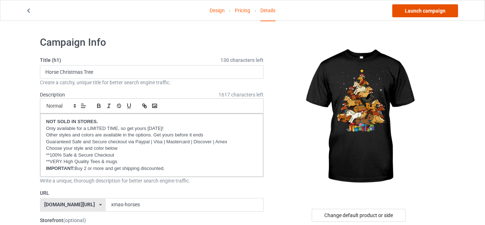
click at [421, 11] on link "Launch campaign" at bounding box center [425, 10] width 66 height 13
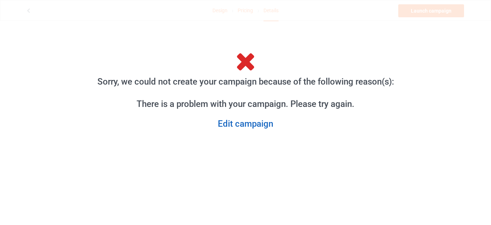
click at [249, 123] on link "Edit campaign" at bounding box center [245, 123] width 308 height 11
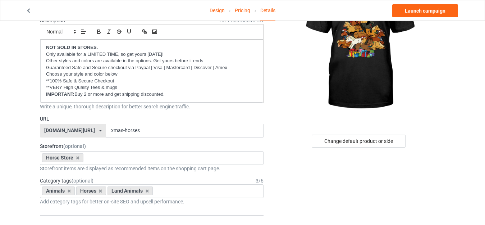
scroll to position [108, 0]
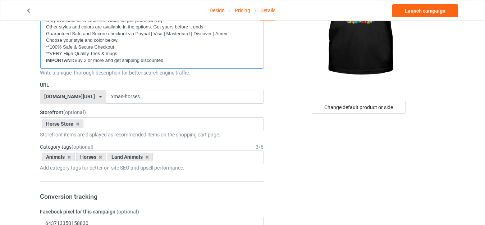
drag, startPoint x: 165, startPoint y: 60, endPoint x: 77, endPoint y: 59, distance: 88.0
click at [77, 59] on p "IMPORTANT: Buy 2 or more and get shipping discounted." at bounding box center [151, 60] width 211 height 7
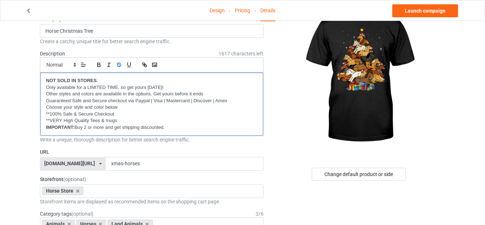
scroll to position [36, 0]
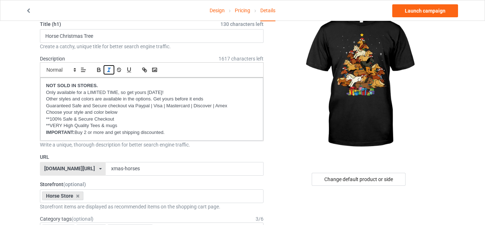
click at [107, 67] on icon "button" at bounding box center [109, 69] width 6 height 6
click at [94, 70] on button "button" at bounding box center [99, 69] width 10 height 9
click at [285, 139] on div at bounding box center [358, 81] width 171 height 162
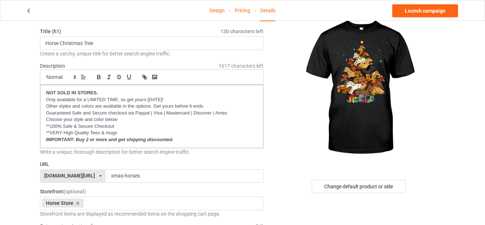
scroll to position [0, 0]
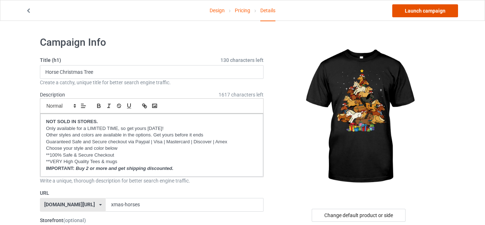
click at [426, 10] on link "Launch campaign" at bounding box center [425, 10] width 66 height 13
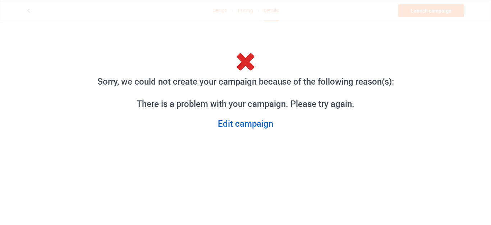
click at [242, 121] on link "Edit campaign" at bounding box center [245, 123] width 308 height 11
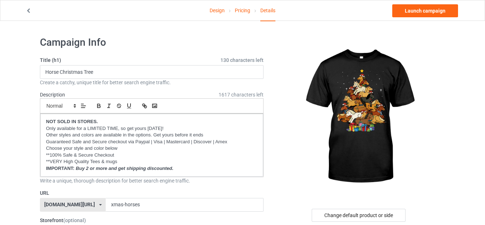
scroll to position [144, 0]
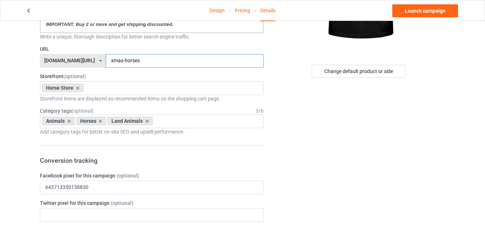
click at [147, 58] on input "xmas-horses" at bounding box center [184, 61] width 157 height 14
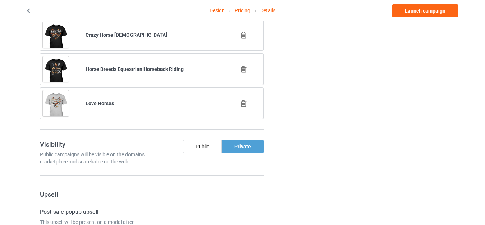
scroll to position [395, 0]
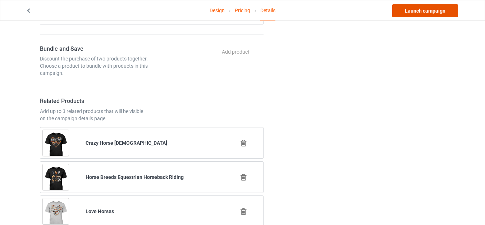
click at [423, 6] on link "Launch campaign" at bounding box center [425, 10] width 66 height 13
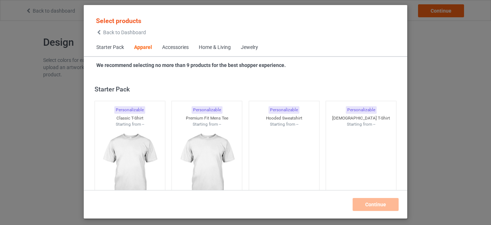
scroll to position [268, 0]
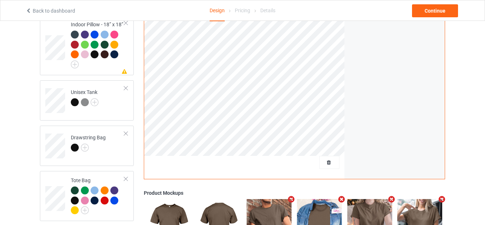
scroll to position [754, 0]
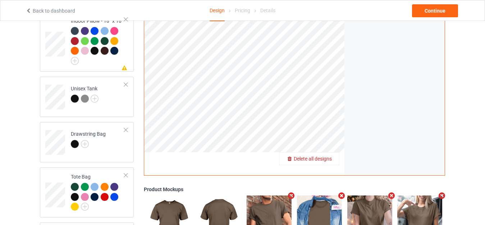
click at [324, 156] on span "Delete all designs" at bounding box center [313, 159] width 38 height 6
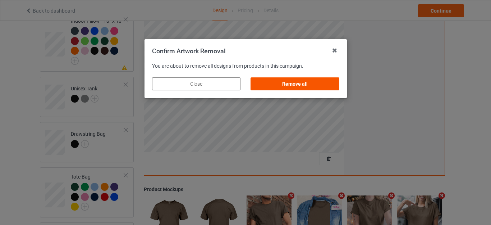
click at [300, 84] on div "Remove all" at bounding box center [294, 83] width 88 height 13
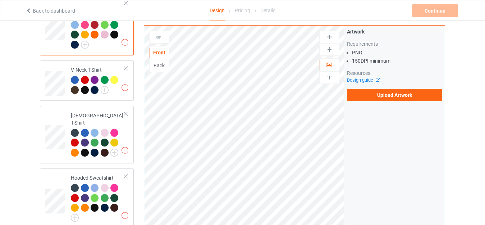
scroll to position [0, 0]
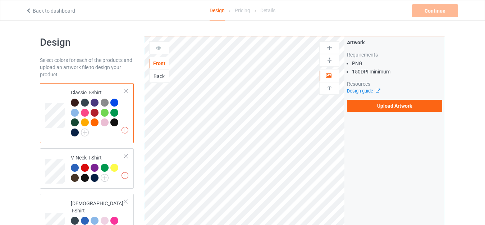
click at [84, 91] on div "Classic T-Shirt" at bounding box center [98, 112] width 54 height 47
click at [371, 105] on label "Upload Artwork" at bounding box center [394, 106] width 95 height 12
click at [0, 0] on input "Upload Artwork" at bounding box center [0, 0] width 0 height 0
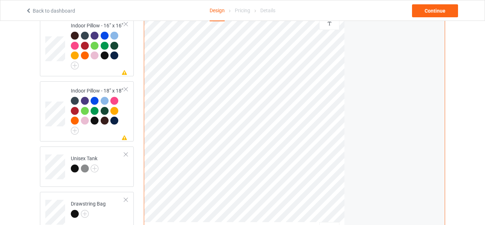
scroll to position [611, 0]
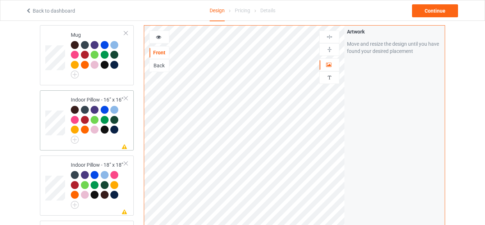
click at [88, 90] on div "Missing artwork on 1 side(s) Indoor Pillow - 16” x 16”" at bounding box center [87, 120] width 94 height 60
click at [331, 51] on img at bounding box center [329, 49] width 7 height 7
click at [329, 33] on div at bounding box center [329, 37] width 20 height 13
click at [331, 33] on div at bounding box center [329, 37] width 20 height 13
click at [326, 36] on img at bounding box center [329, 36] width 7 height 7
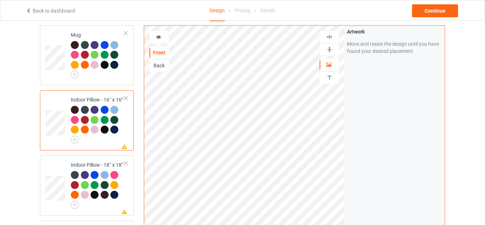
click at [326, 36] on img at bounding box center [329, 36] width 7 height 7
click at [88, 162] on div "Indoor Pillow - 18” x 18”" at bounding box center [98, 183] width 54 height 45
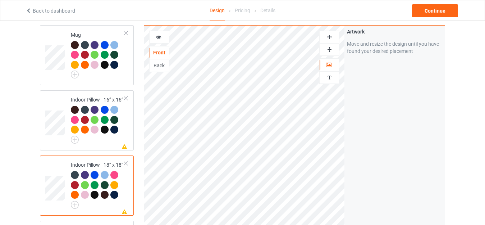
click at [324, 50] on div at bounding box center [328, 49] width 19 height 7
click at [329, 35] on img at bounding box center [329, 36] width 7 height 7
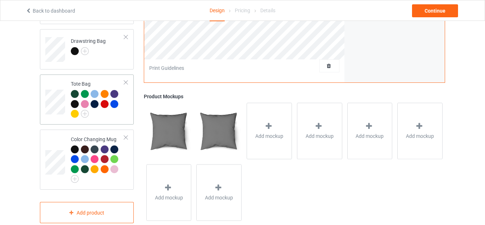
scroll to position [858, 0]
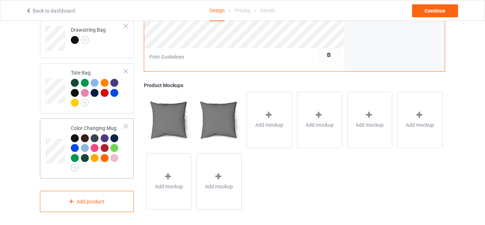
click at [86, 124] on div "Color Changing Mug" at bounding box center [98, 146] width 54 height 45
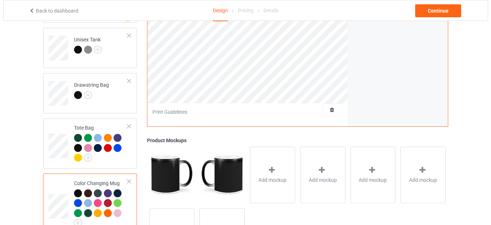
scroll to position [858, 0]
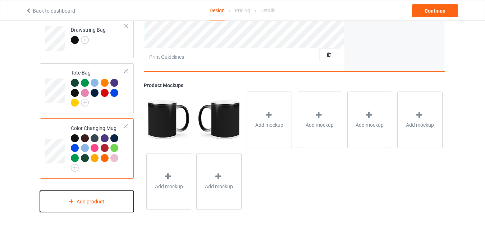
click at [90, 194] on div "Add product" at bounding box center [87, 200] width 94 height 21
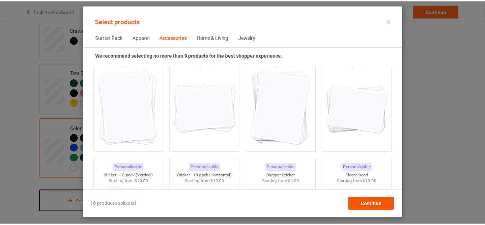
scroll to position [2675, 0]
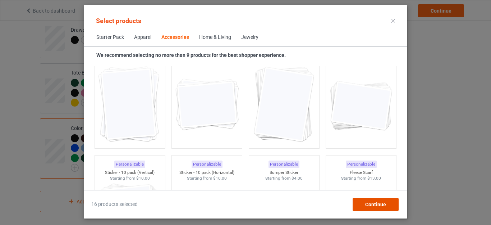
click at [373, 202] on span "Continue" at bounding box center [375, 204] width 21 height 6
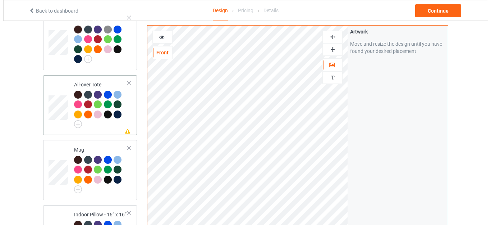
scroll to position [467, 0]
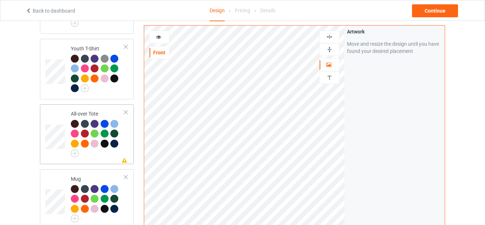
click at [86, 110] on div "All-over Tote" at bounding box center [98, 132] width 54 height 45
click at [329, 50] on img at bounding box center [329, 49] width 7 height 7
click at [328, 36] on img at bounding box center [329, 36] width 7 height 7
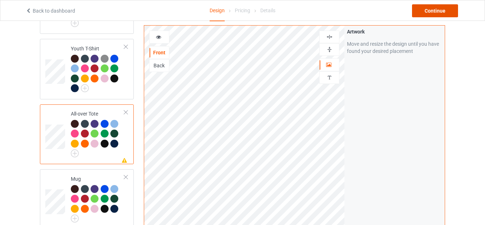
click at [418, 11] on div "Continue" at bounding box center [435, 10] width 46 height 13
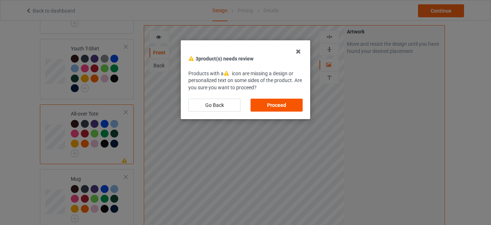
click at [275, 103] on div "Proceed" at bounding box center [276, 104] width 52 height 13
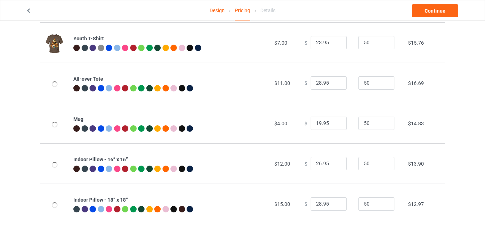
scroll to position [325, 0]
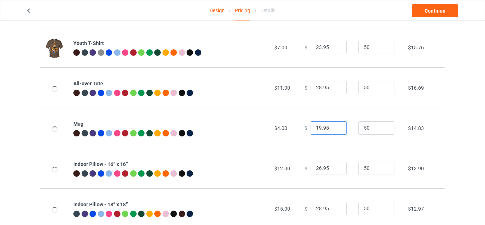
click at [316, 126] on input "19.95" at bounding box center [328, 128] width 36 height 14
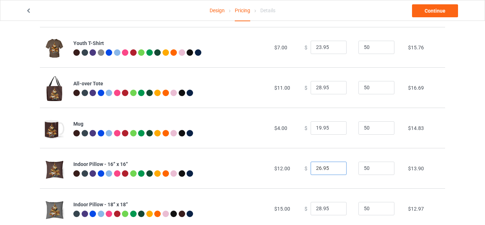
click at [315, 166] on input "26.95" at bounding box center [328, 168] width 36 height 14
type input "28.95"
click at [458, 156] on div "Design Pricing Details Continue Pricing Estimated total profit $13,190.50 Produ…" at bounding box center [242, 49] width 485 height 709
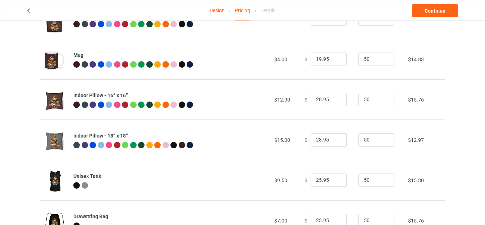
scroll to position [397, 0]
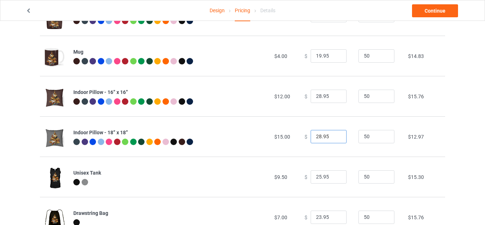
drag, startPoint x: 316, startPoint y: 134, endPoint x: 297, endPoint y: 134, distance: 18.7
click at [300, 134] on td "$ 28.95" at bounding box center [327, 136] width 54 height 40
type input "31.95"
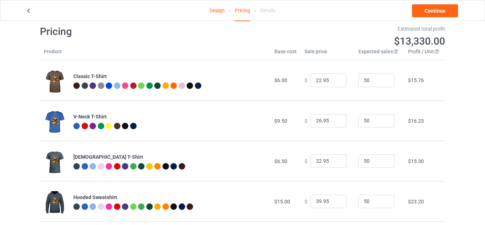
scroll to position [0, 0]
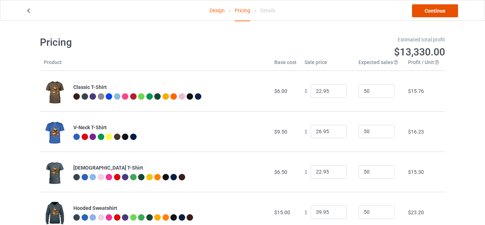
click at [430, 10] on link "Continue" at bounding box center [435, 10] width 46 height 13
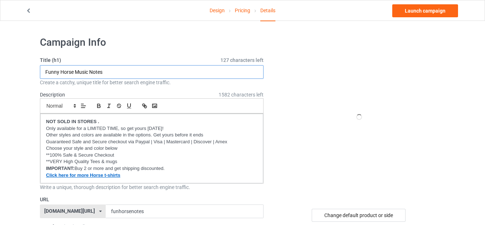
click at [115, 72] on input "Funny Horse Music Notes" at bounding box center [151, 72] width 223 height 14
click at [110, 71] on input "Funny Horse Music Notes" at bounding box center [151, 72] width 223 height 14
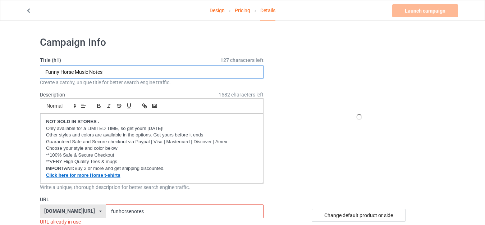
click at [110, 71] on input "Funny Horse Music Notes" at bounding box center [151, 72] width 223 height 14
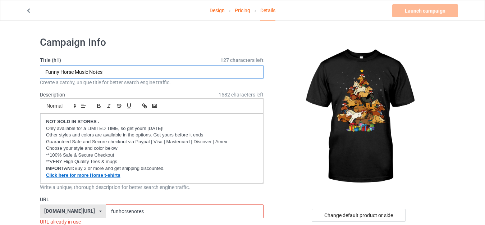
paste input "Horse Christmas Tree.png"
drag, startPoint x: 92, startPoint y: 69, endPoint x: 124, endPoint y: 73, distance: 31.8
click at [124, 73] on input "Horse Christmas Tree.png" at bounding box center [151, 72] width 223 height 14
type input "Horse Christmas Tree"
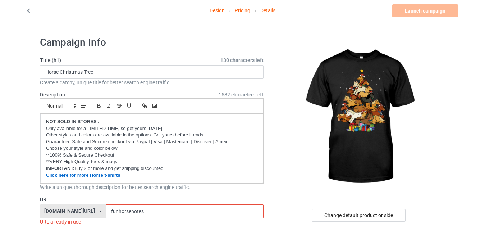
click at [214, 10] on link "Design" at bounding box center [216, 10] width 15 height 20
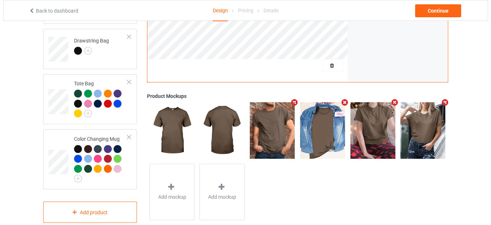
scroll to position [858, 0]
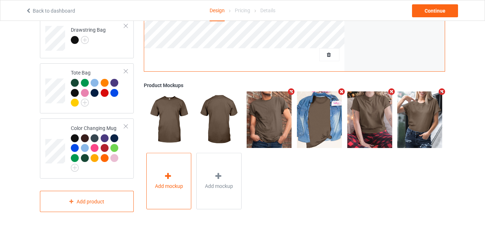
click at [168, 172] on icon at bounding box center [167, 176] width 9 height 8
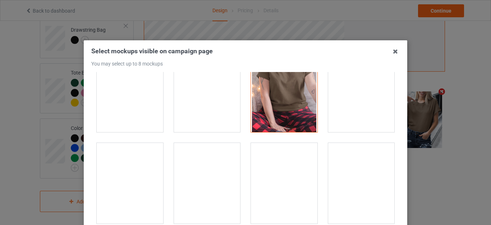
scroll to position [7473, 0]
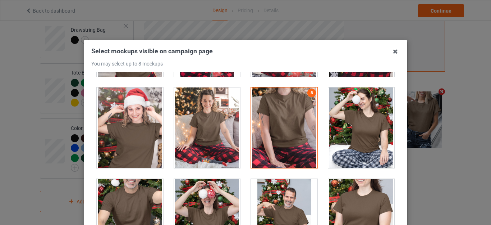
click at [138, 135] on div at bounding box center [130, 127] width 66 height 80
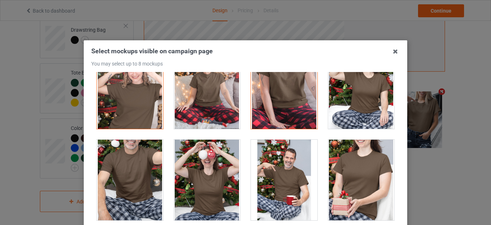
scroll to position [7545, 0]
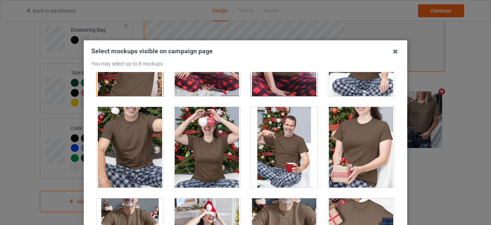
click at [142, 142] on div at bounding box center [130, 147] width 66 height 80
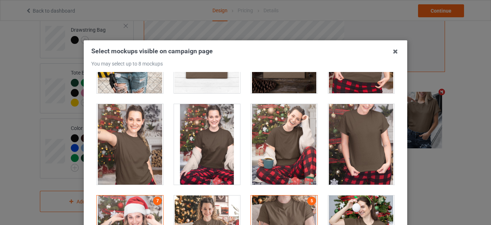
scroll to position [7437, 0]
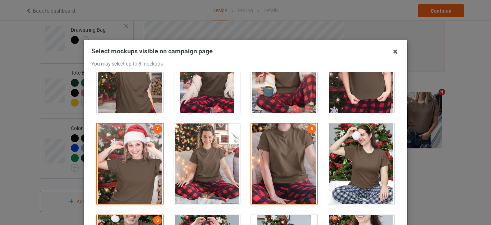
click at [142, 146] on div at bounding box center [130, 163] width 66 height 80
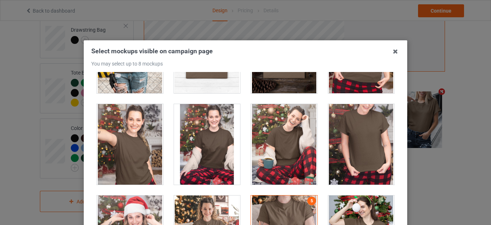
click at [353, 124] on div at bounding box center [361, 144] width 66 height 80
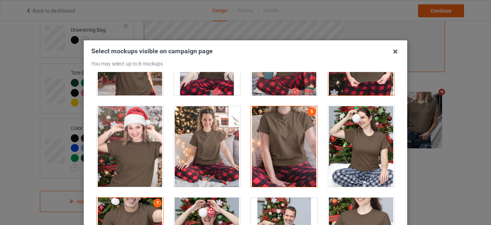
scroll to position [7545, 0]
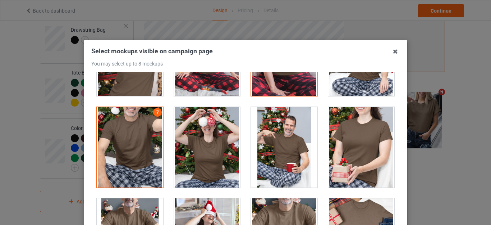
click at [143, 134] on div at bounding box center [130, 147] width 66 height 80
click at [135, 135] on div at bounding box center [130, 147] width 66 height 80
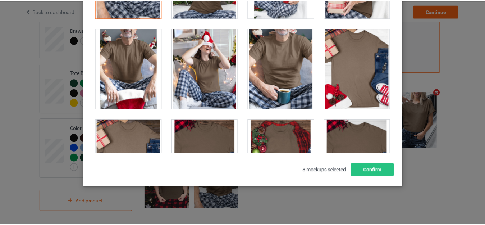
scroll to position [100, 0]
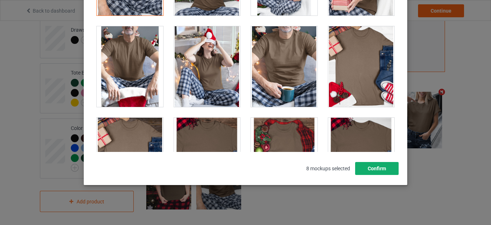
click at [375, 169] on button "Confirm" at bounding box center [376, 168] width 43 height 13
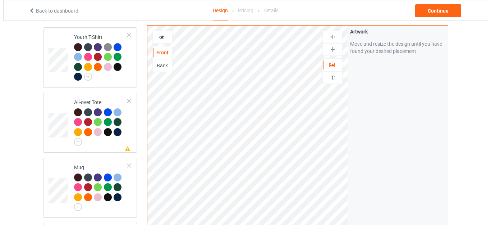
scroll to position [463, 0]
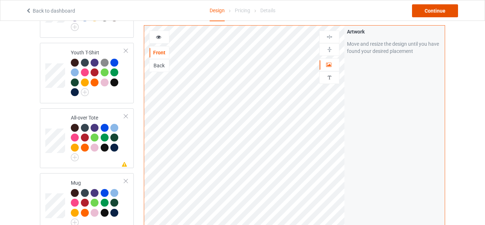
click at [432, 12] on div "Continue" at bounding box center [435, 10] width 46 height 13
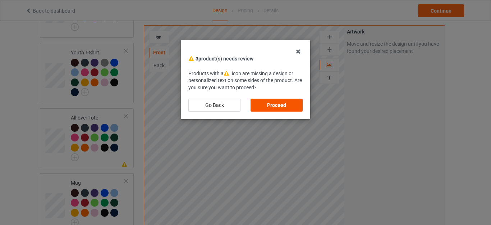
click at [286, 102] on div "Proceed" at bounding box center [276, 104] width 52 height 13
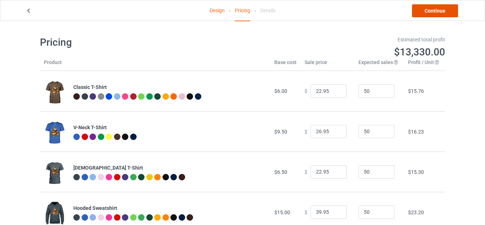
click at [430, 11] on link "Continue" at bounding box center [435, 10] width 46 height 13
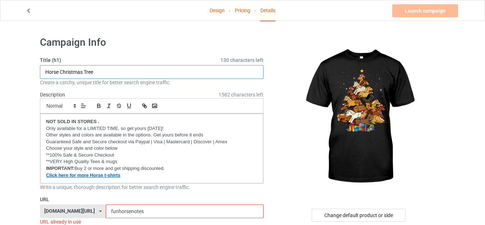
click at [109, 69] on input "Horse Christmas Tree" at bounding box center [151, 72] width 223 height 14
click at [96, 70] on input "Horse Christmas Tree" at bounding box center [151, 72] width 223 height 14
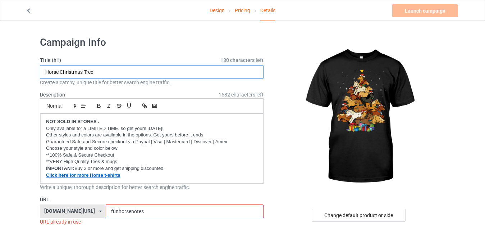
paste input ".png"
drag, startPoint x: 94, startPoint y: 71, endPoint x: 159, endPoint y: 74, distance: 65.5
click at [157, 74] on input "Horse Christmas Tree.png" at bounding box center [151, 72] width 223 height 14
type input "Horse Christmas Tree"
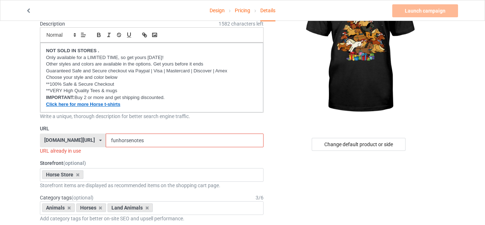
scroll to position [72, 0]
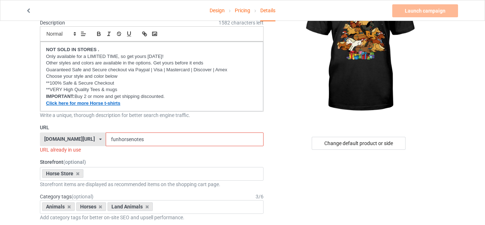
click at [110, 139] on input "funhorsenotes" at bounding box center [184, 139] width 157 height 14
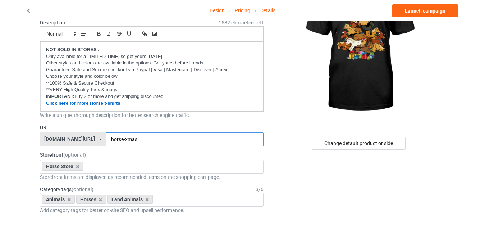
type input "horse-xmas"
click at [284, 138] on div "Change default product or side" at bounding box center [358, 143] width 171 height 13
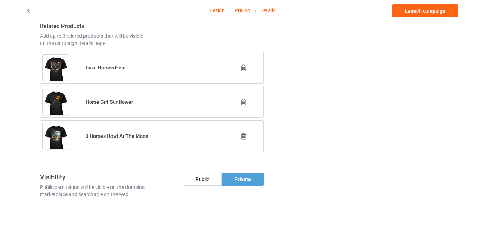
scroll to position [467, 0]
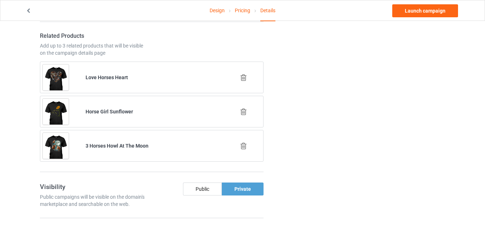
click at [243, 108] on icon at bounding box center [243, 112] width 9 height 8
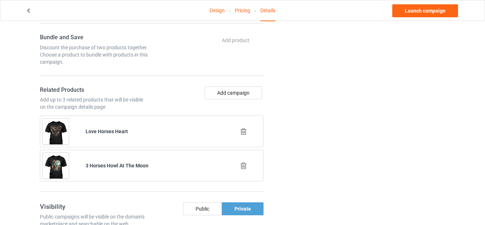
scroll to position [395, 0]
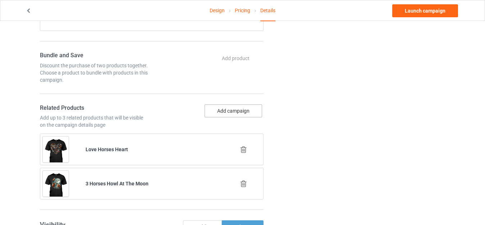
click at [226, 108] on button "Add campaign" at bounding box center [232, 110] width 57 height 13
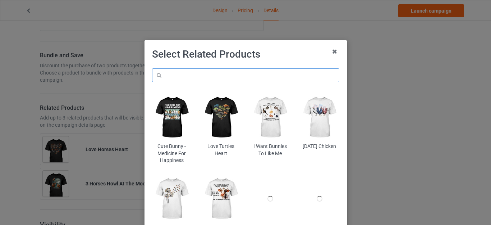
click at [191, 72] on input "text" at bounding box center [245, 75] width 187 height 14
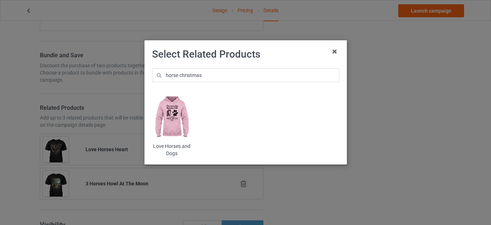
click at [276, 59] on h1 "Select Related Products" at bounding box center [245, 54] width 187 height 13
click at [216, 74] on input "horse christmas" at bounding box center [245, 75] width 187 height 14
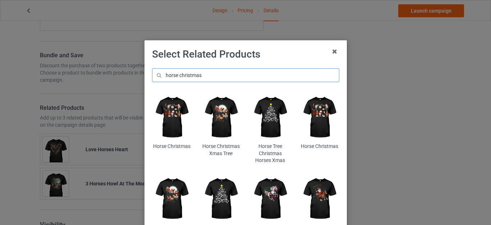
type input "horse christmas"
click at [170, 115] on img at bounding box center [171, 117] width 39 height 49
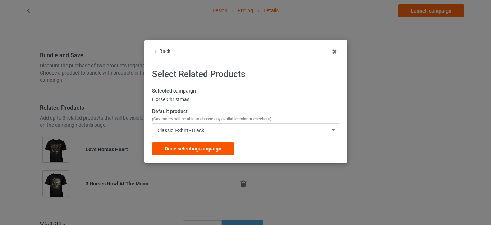
click at [206, 147] on span "Done selecting campaign" at bounding box center [193, 149] width 57 height 6
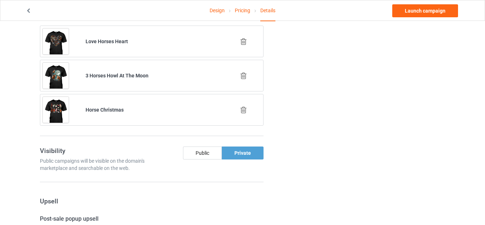
click at [243, 73] on icon at bounding box center [243, 76] width 9 height 8
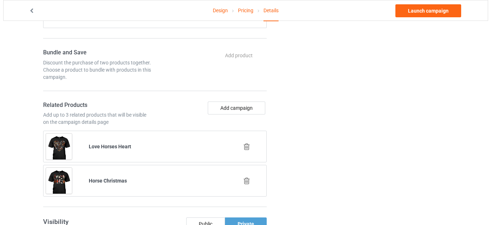
scroll to position [397, 0]
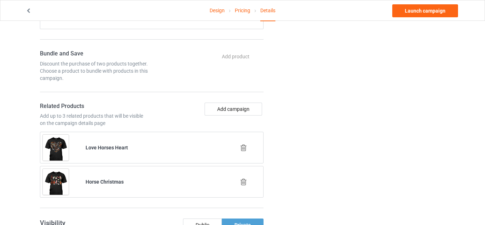
click at [103, 183] on b "Horse Christmas" at bounding box center [105, 182] width 38 height 6
copy b "Horse Christmas"
click at [231, 108] on button "Add campaign" at bounding box center [232, 108] width 57 height 13
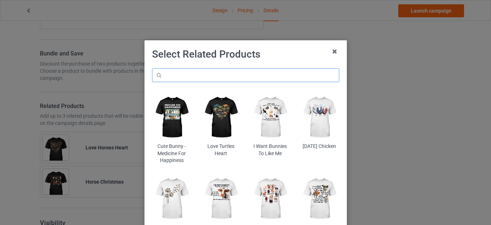
click at [178, 77] on input "text" at bounding box center [245, 75] width 187 height 14
paste input "Horse Christmas"
click at [287, 59] on h1 "Select Related Products" at bounding box center [245, 54] width 187 height 13
click at [225, 70] on input "Horse Christmas" at bounding box center [245, 75] width 187 height 14
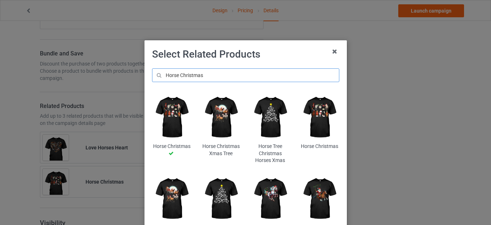
type input "Horse Christmas"
click at [220, 116] on img at bounding box center [220, 117] width 39 height 49
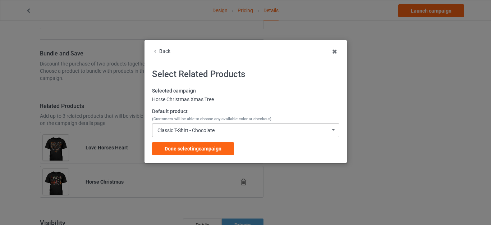
click at [202, 129] on div "Classic T-Shirt - Chocolate" at bounding box center [185, 130] width 57 height 5
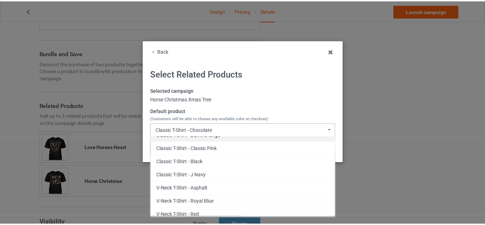
scroll to position [180, 0]
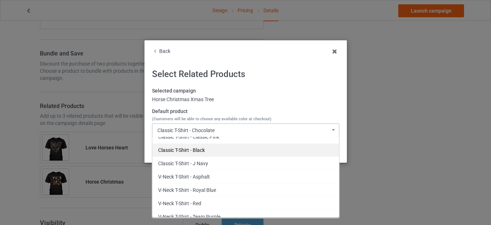
click at [193, 151] on div "Classic T-Shirt - Black" at bounding box center [245, 149] width 186 height 13
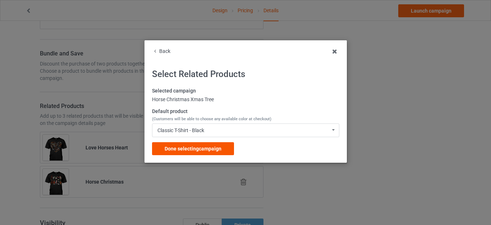
click at [204, 145] on div "Done selecting campaign" at bounding box center [193, 148] width 82 height 13
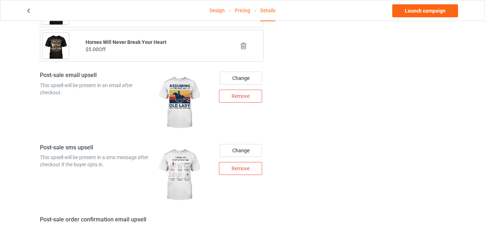
scroll to position [789, 0]
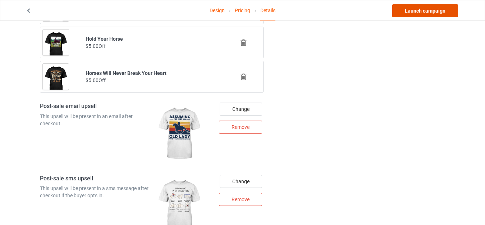
click at [424, 9] on link "Launch campaign" at bounding box center [425, 10] width 66 height 13
